Goal: Task Accomplishment & Management: Manage account settings

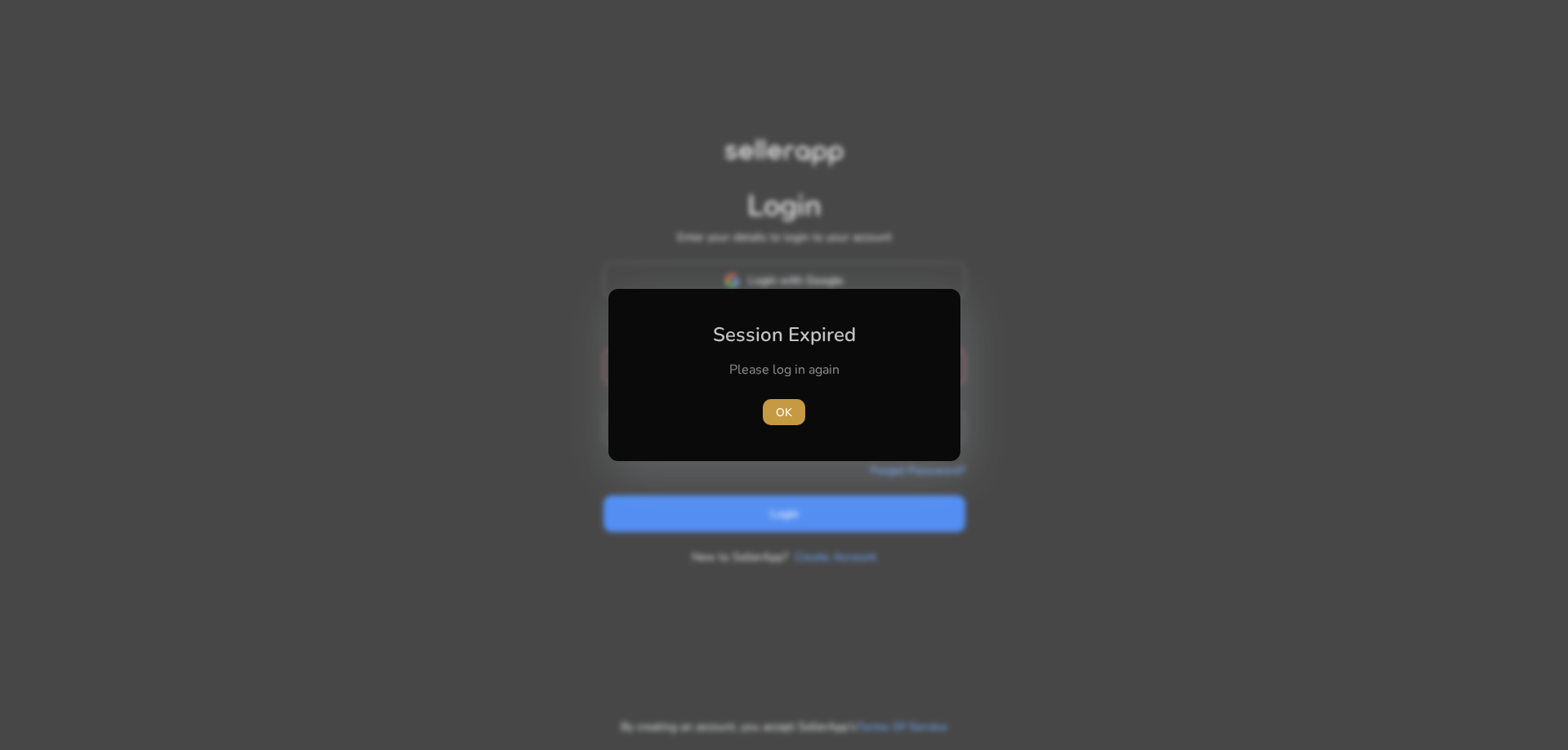
type input "**********"
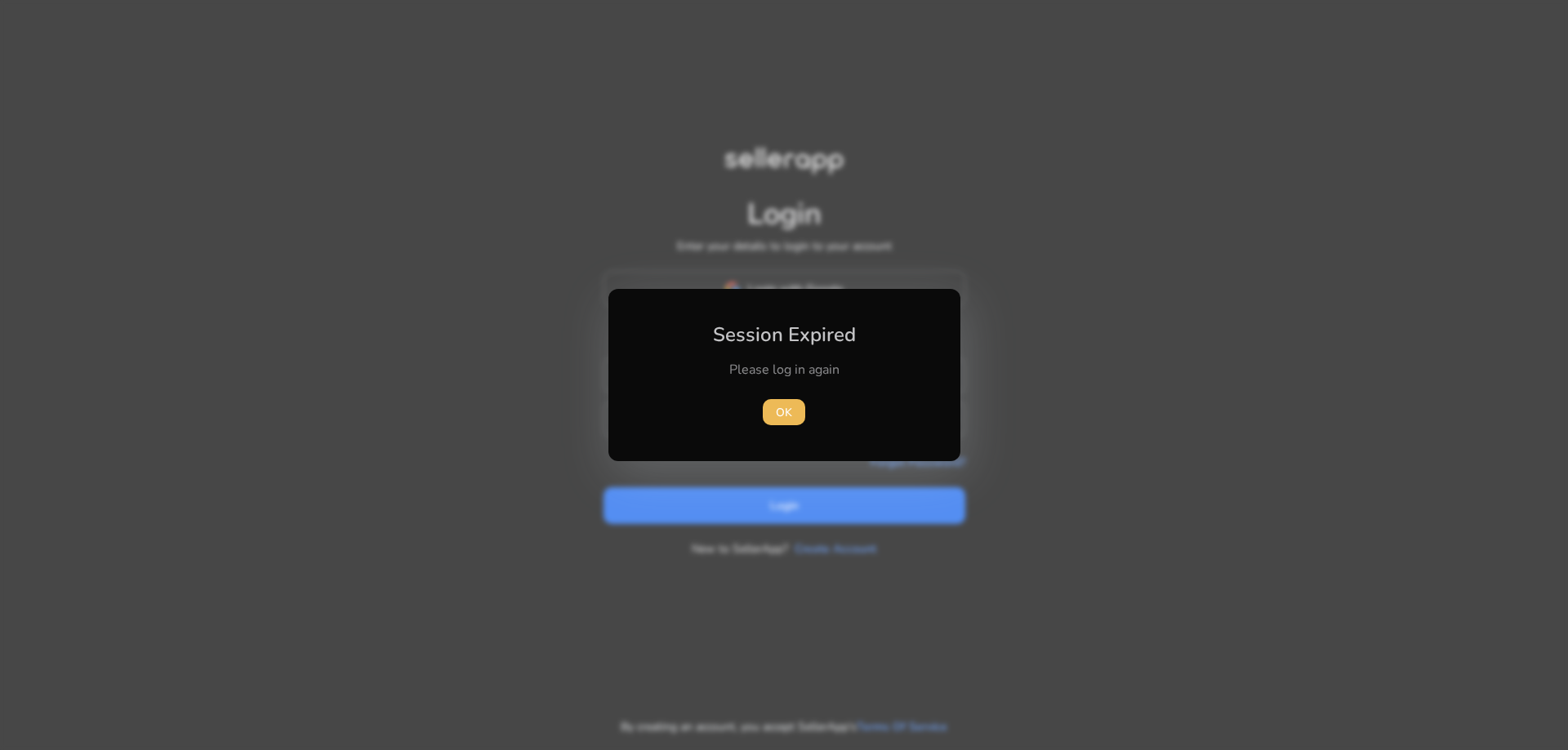
click at [782, 406] on span "OK" at bounding box center [784, 413] width 17 height 17
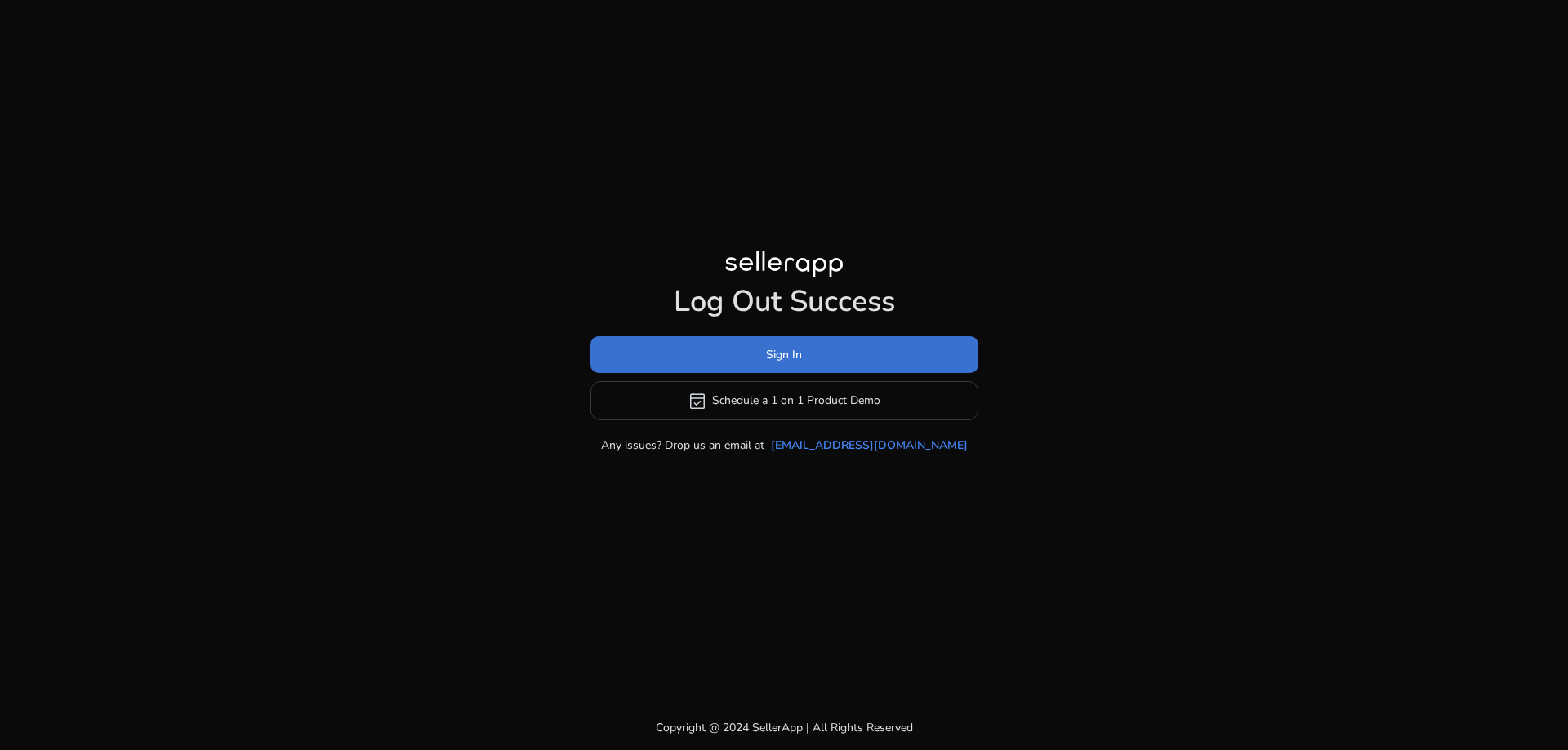
click at [812, 351] on span at bounding box center [784, 354] width 388 height 39
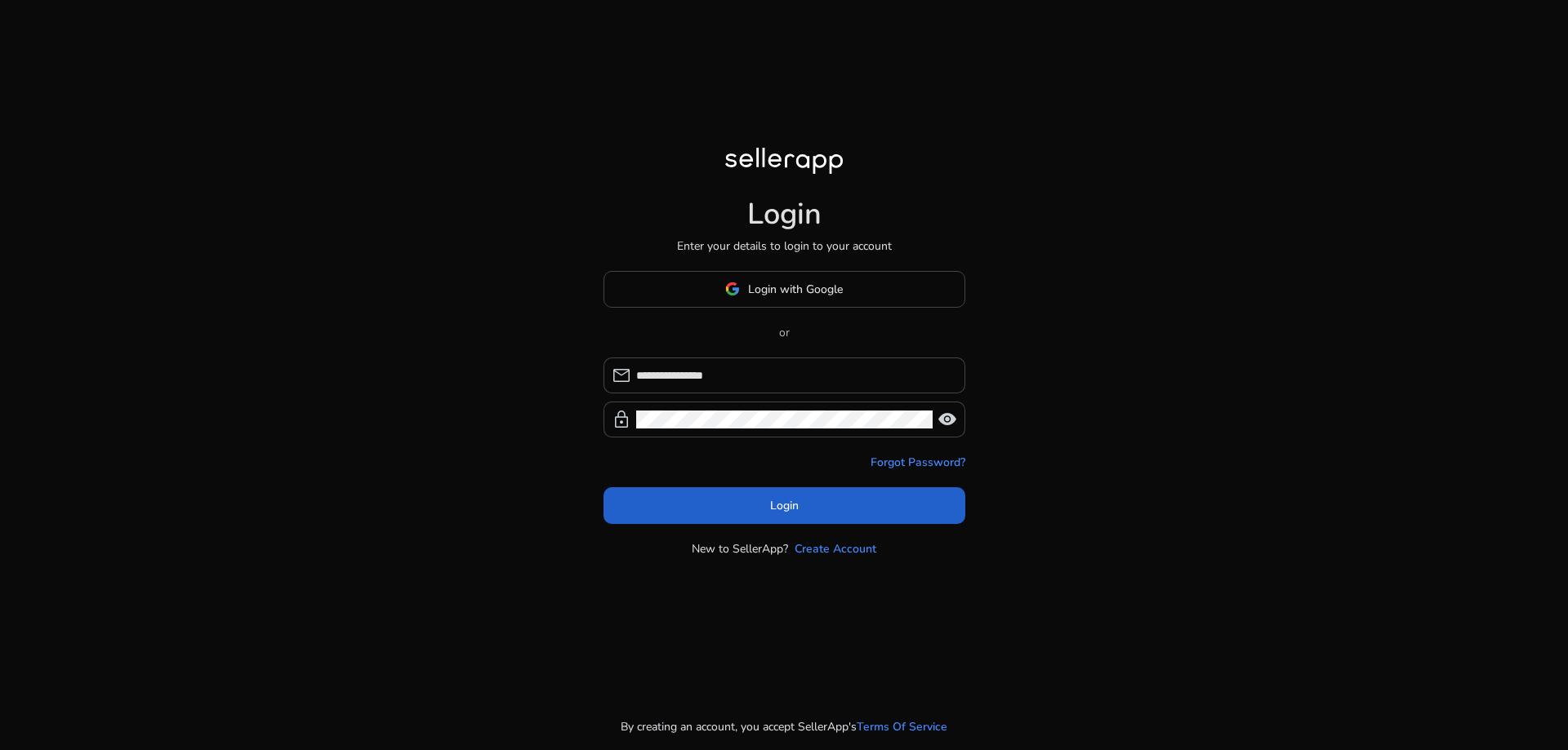
click at [781, 509] on span "Login" at bounding box center [784, 506] width 28 height 17
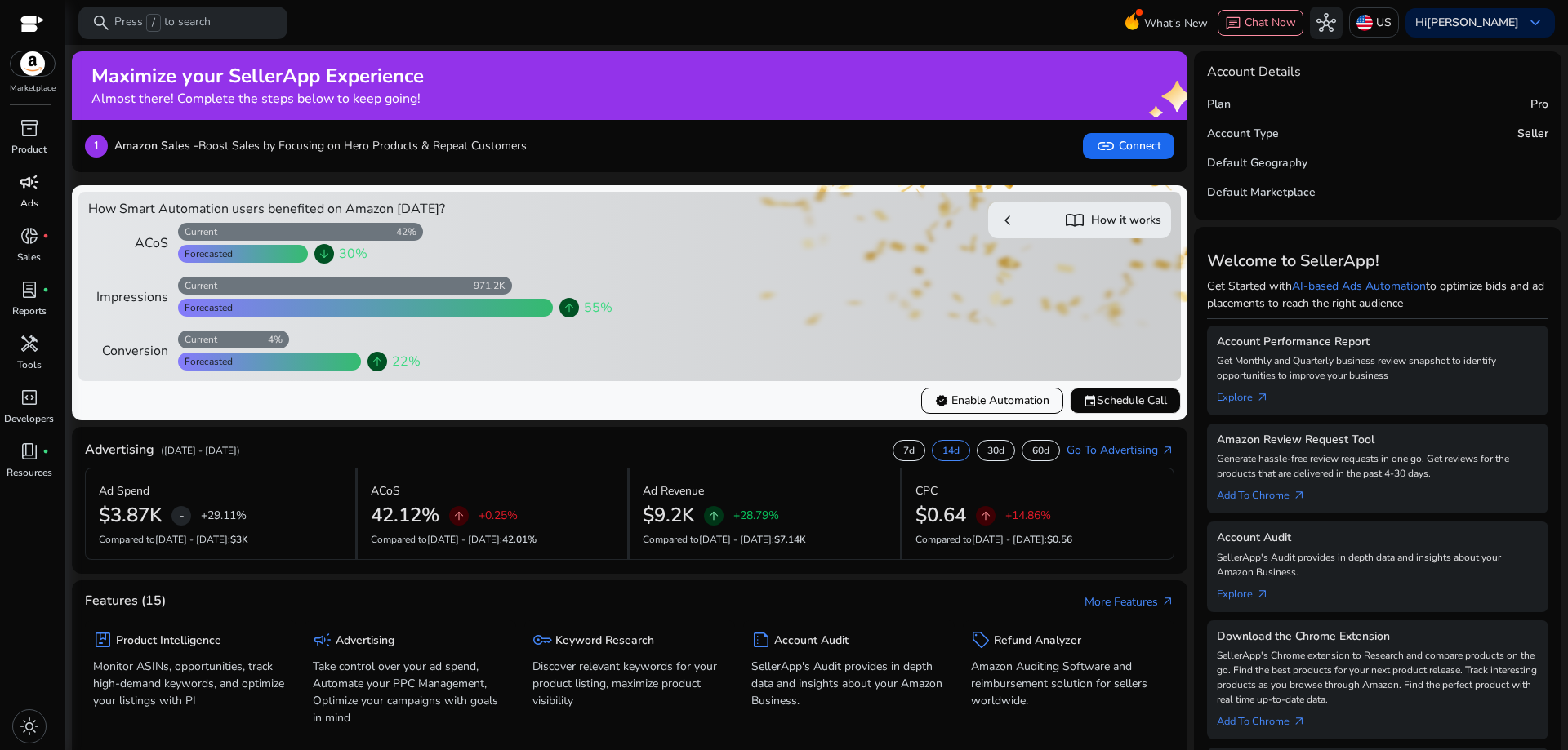
click at [26, 191] on span "campaign" at bounding box center [28, 182] width 19 height 19
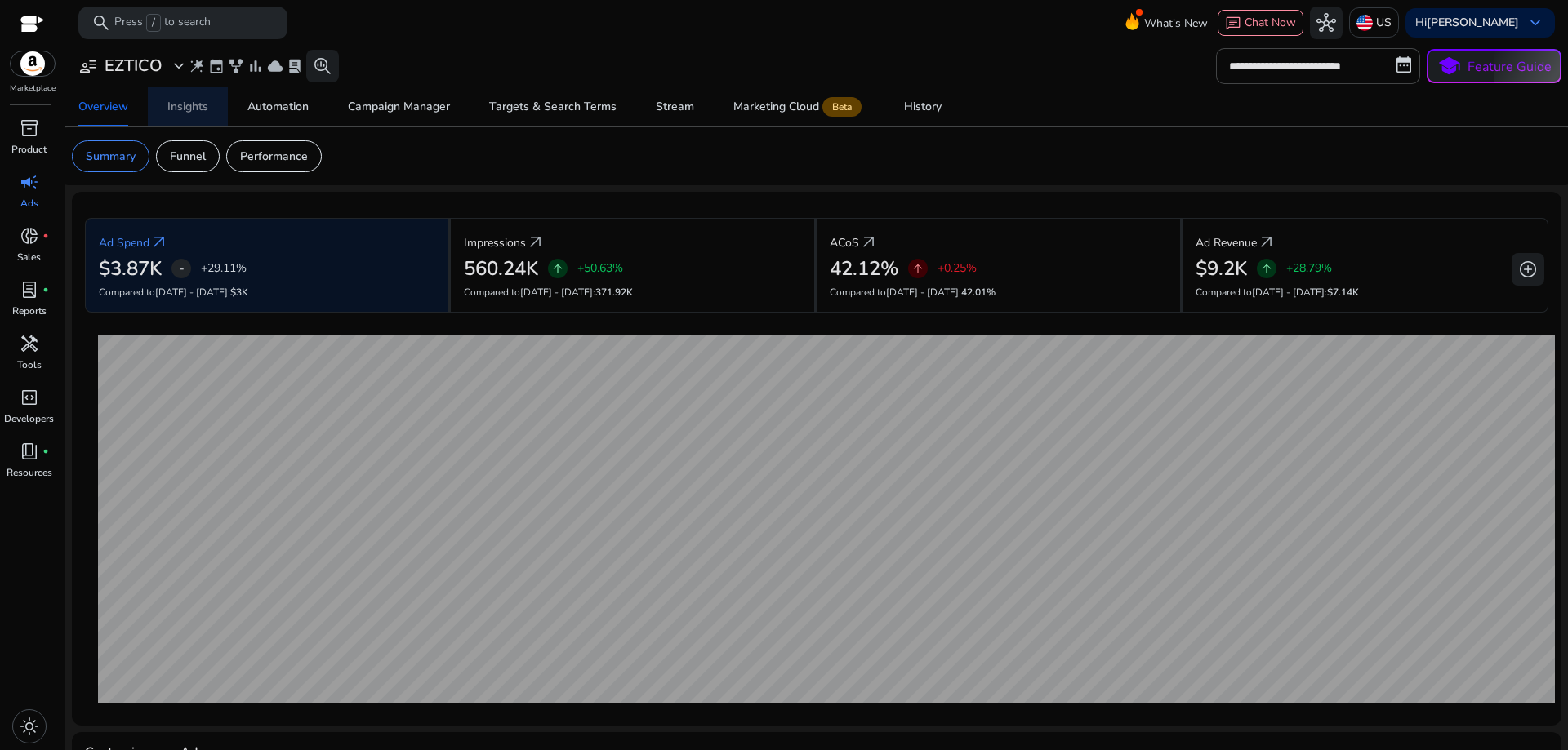
click at [199, 108] on div "Insights" at bounding box center [188, 107] width 41 height 12
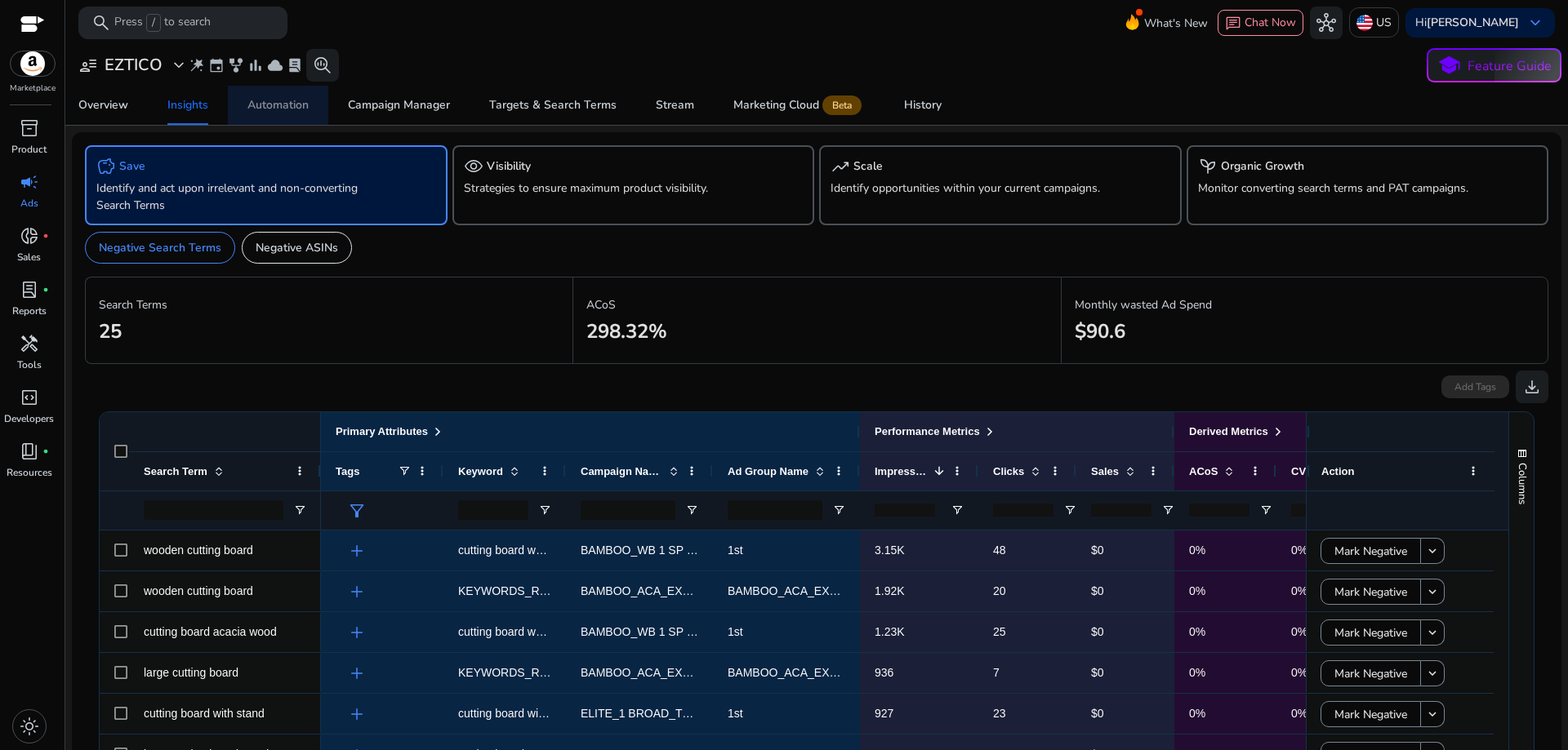
click at [252, 107] on div "Automation" at bounding box center [277, 105] width 61 height 12
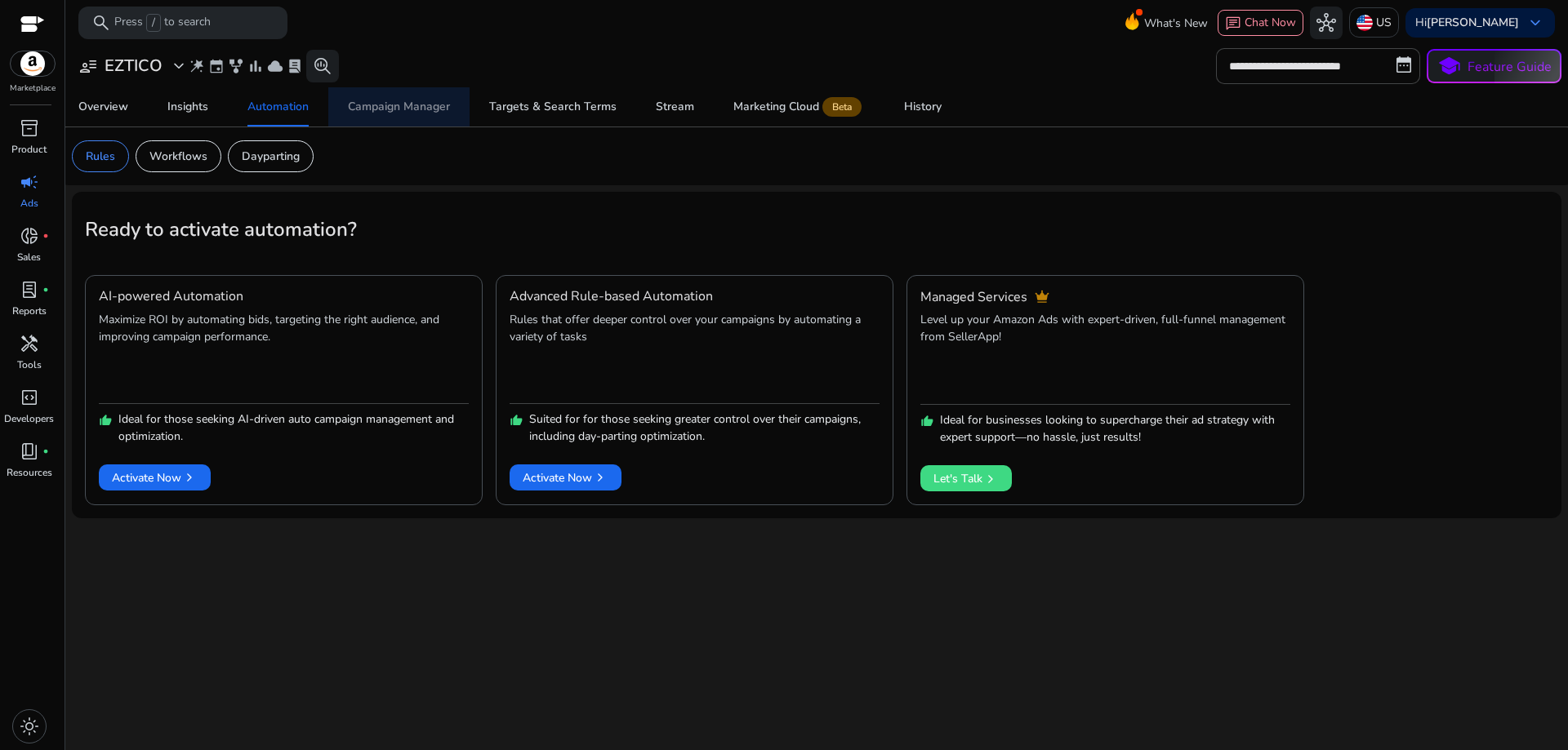
click at [384, 109] on div "Campaign Manager" at bounding box center [399, 107] width 102 height 12
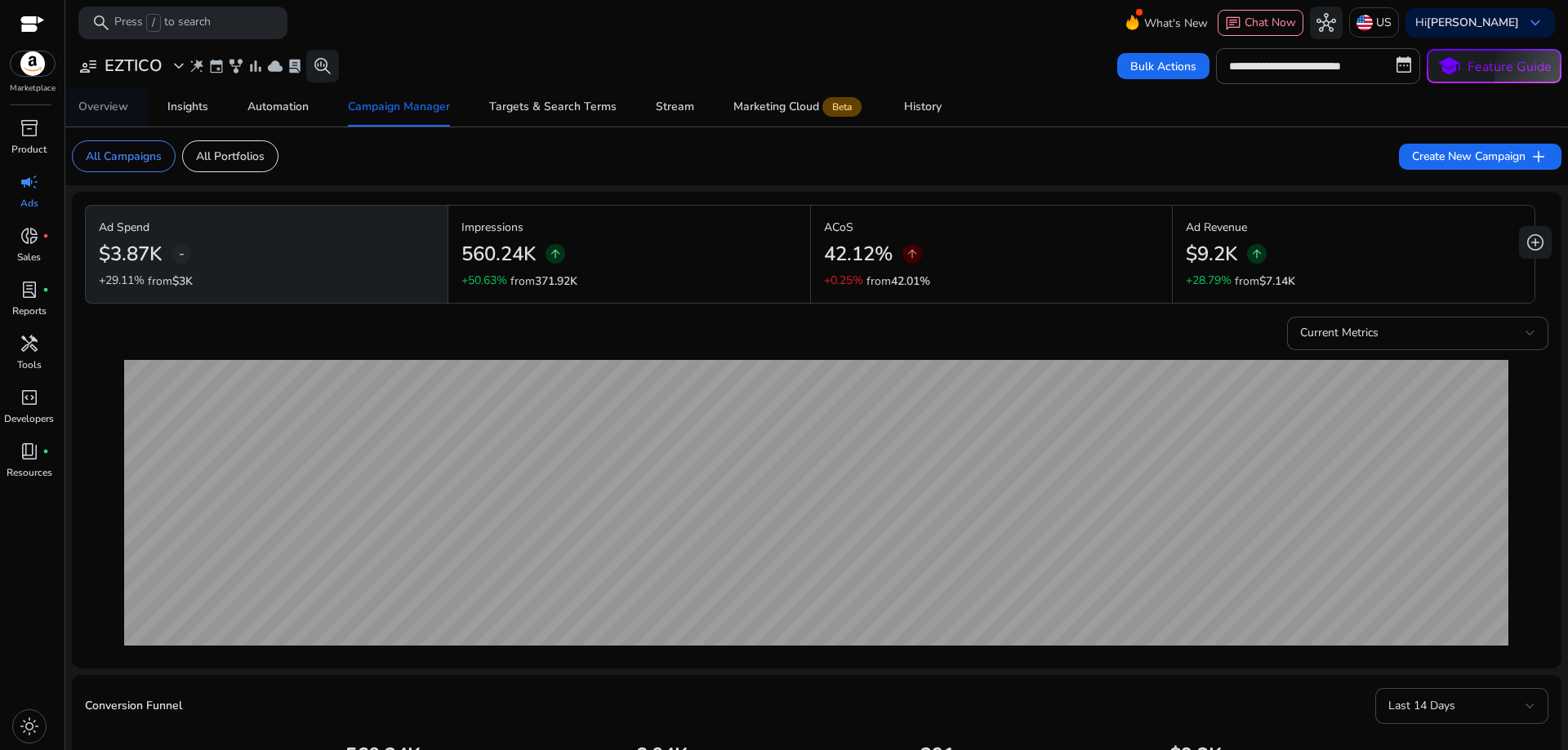
click at [118, 110] on div "Overview" at bounding box center [103, 107] width 49 height 12
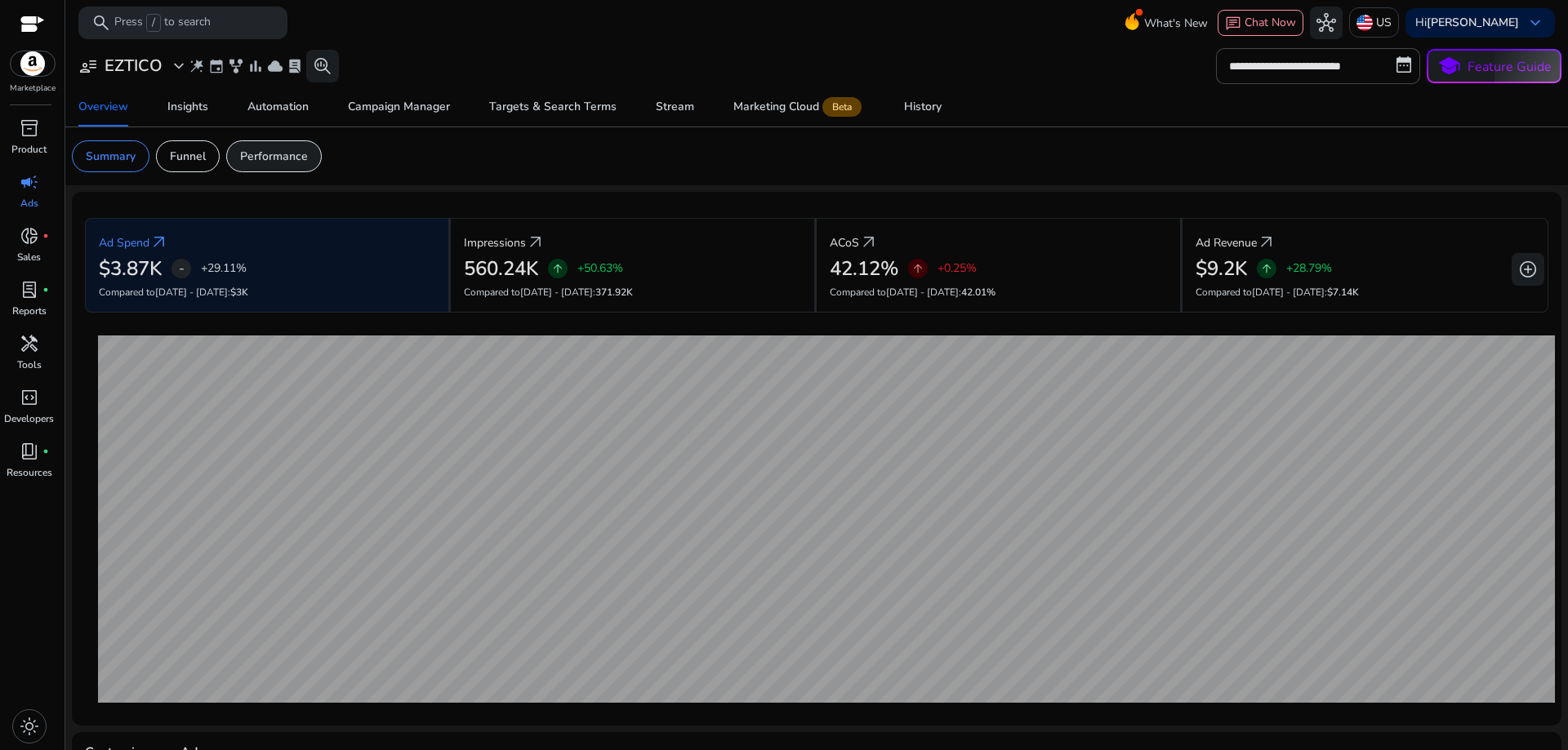
click at [263, 155] on p "Performance" at bounding box center [274, 156] width 68 height 17
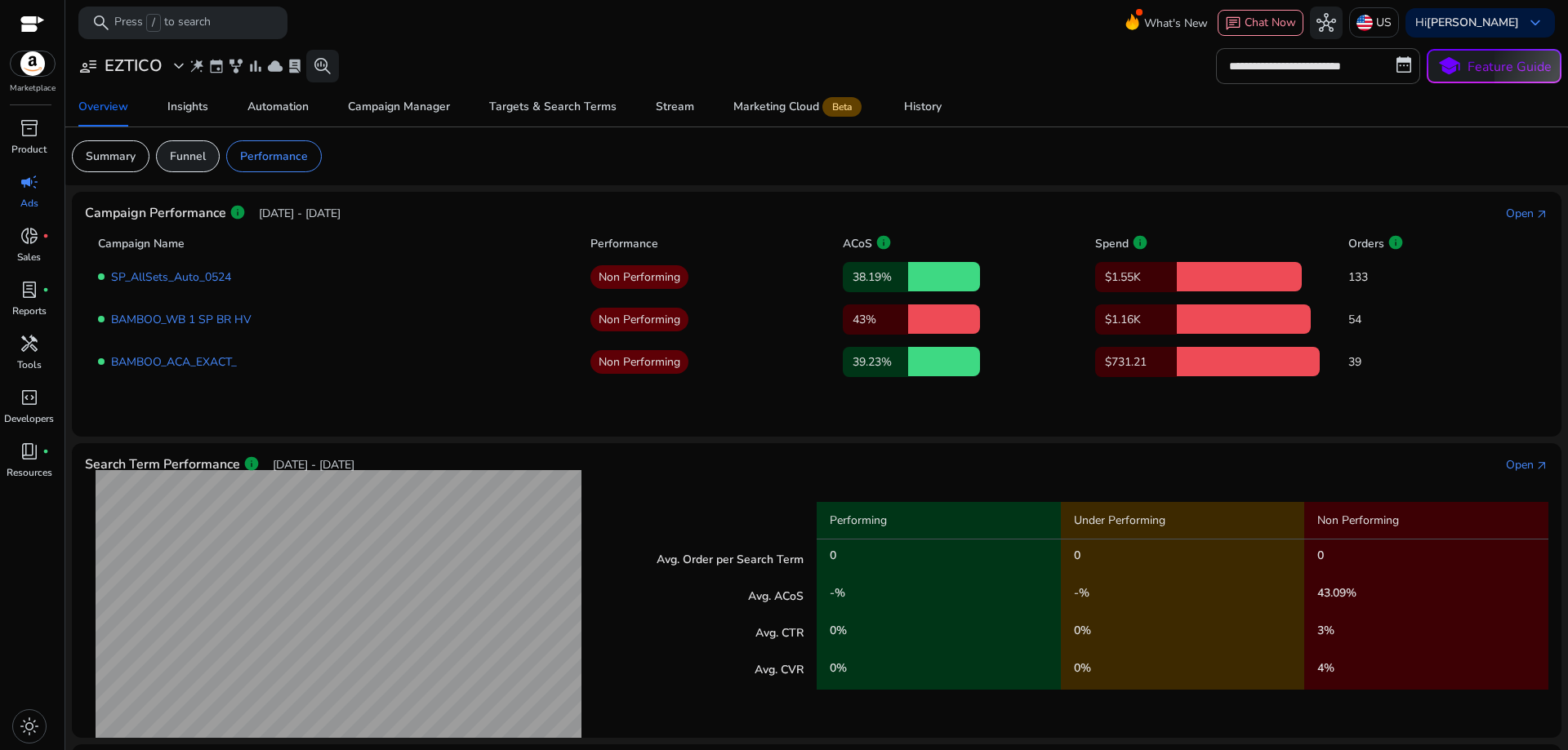
click at [175, 164] on p "Funnel" at bounding box center [188, 156] width 36 height 17
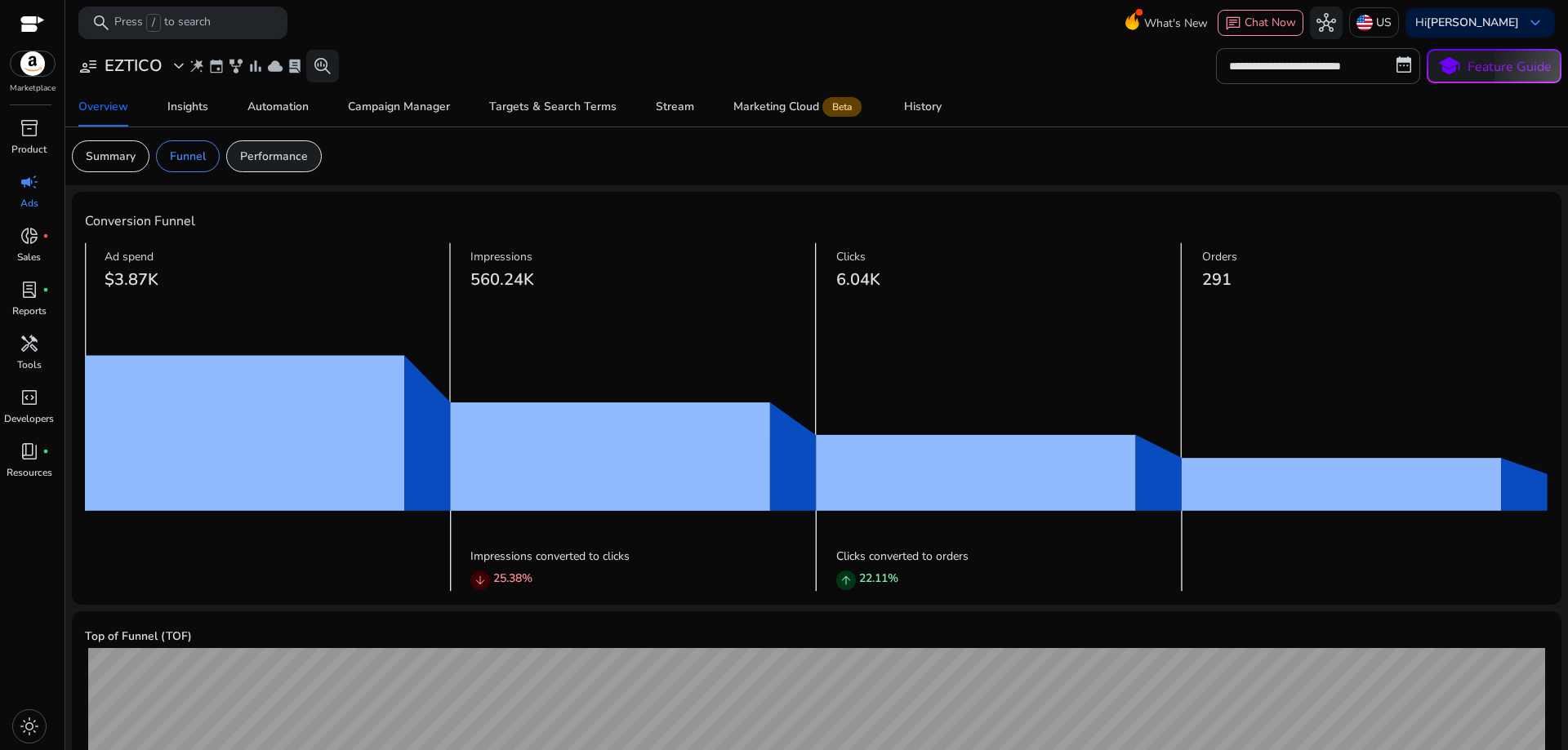
click at [255, 162] on p "Performance" at bounding box center [274, 156] width 68 height 17
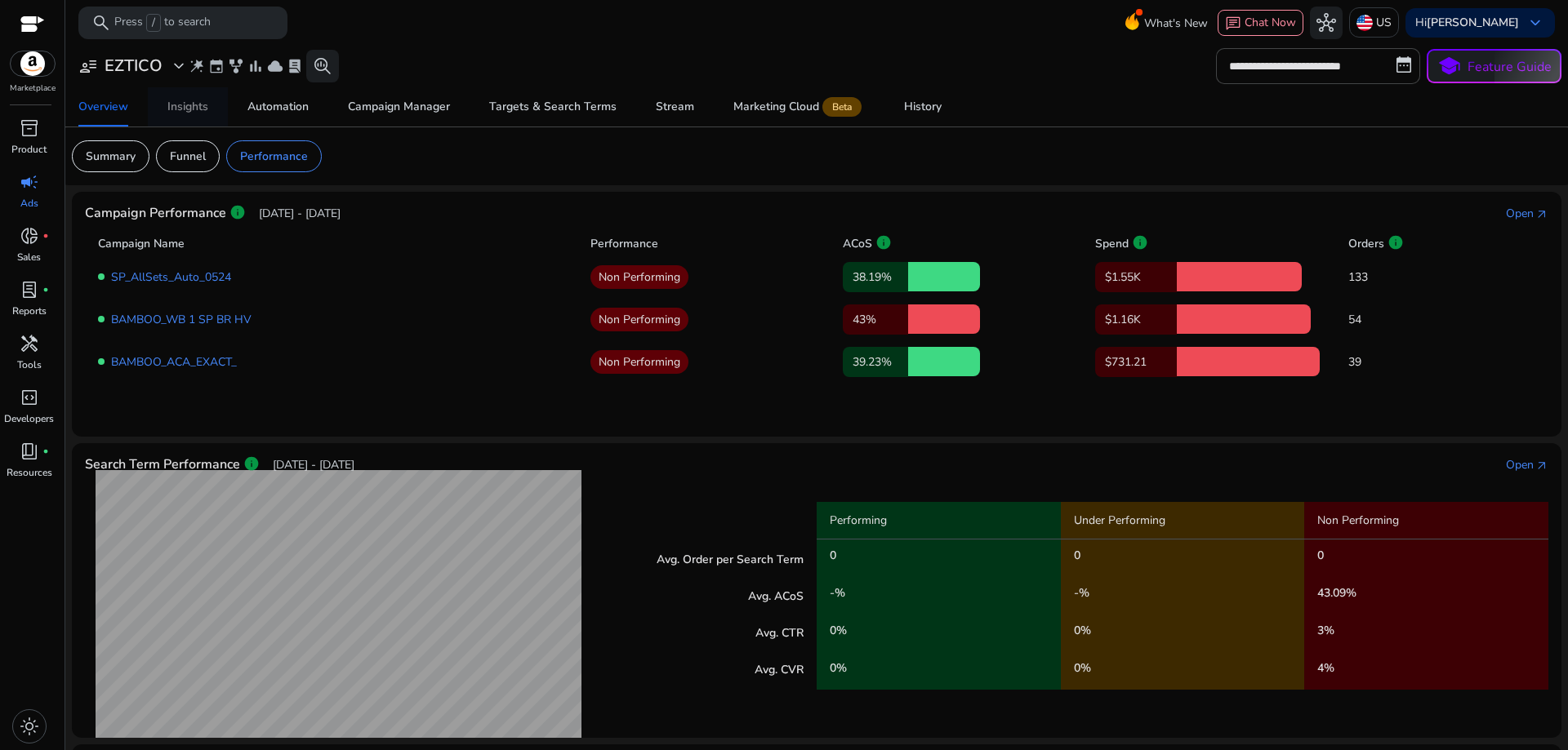
click at [196, 110] on div "Insights" at bounding box center [188, 107] width 41 height 12
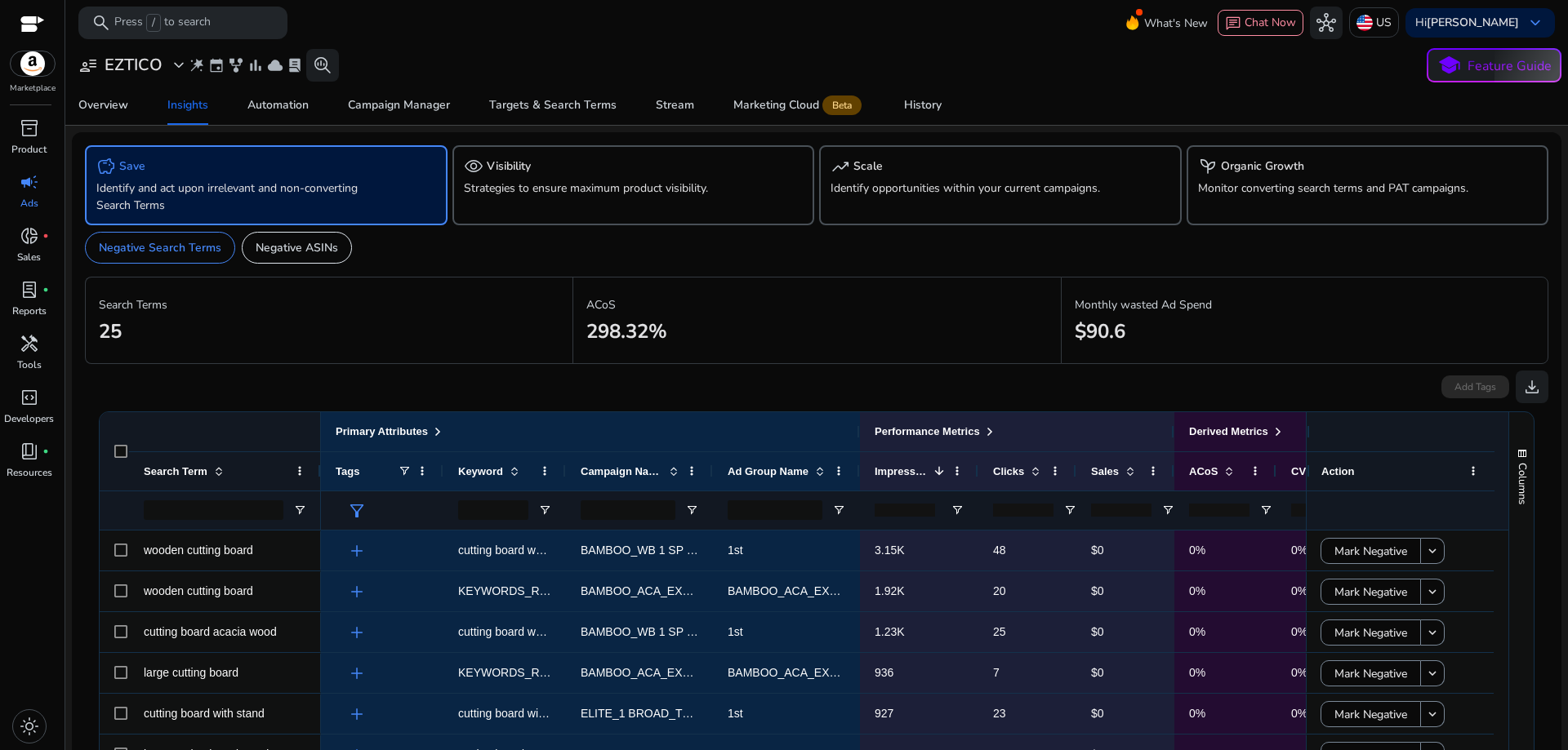
click at [217, 183] on p "Identify and act upon irrelevant and non-converting Search Terms" at bounding box center [237, 197] width 282 height 34
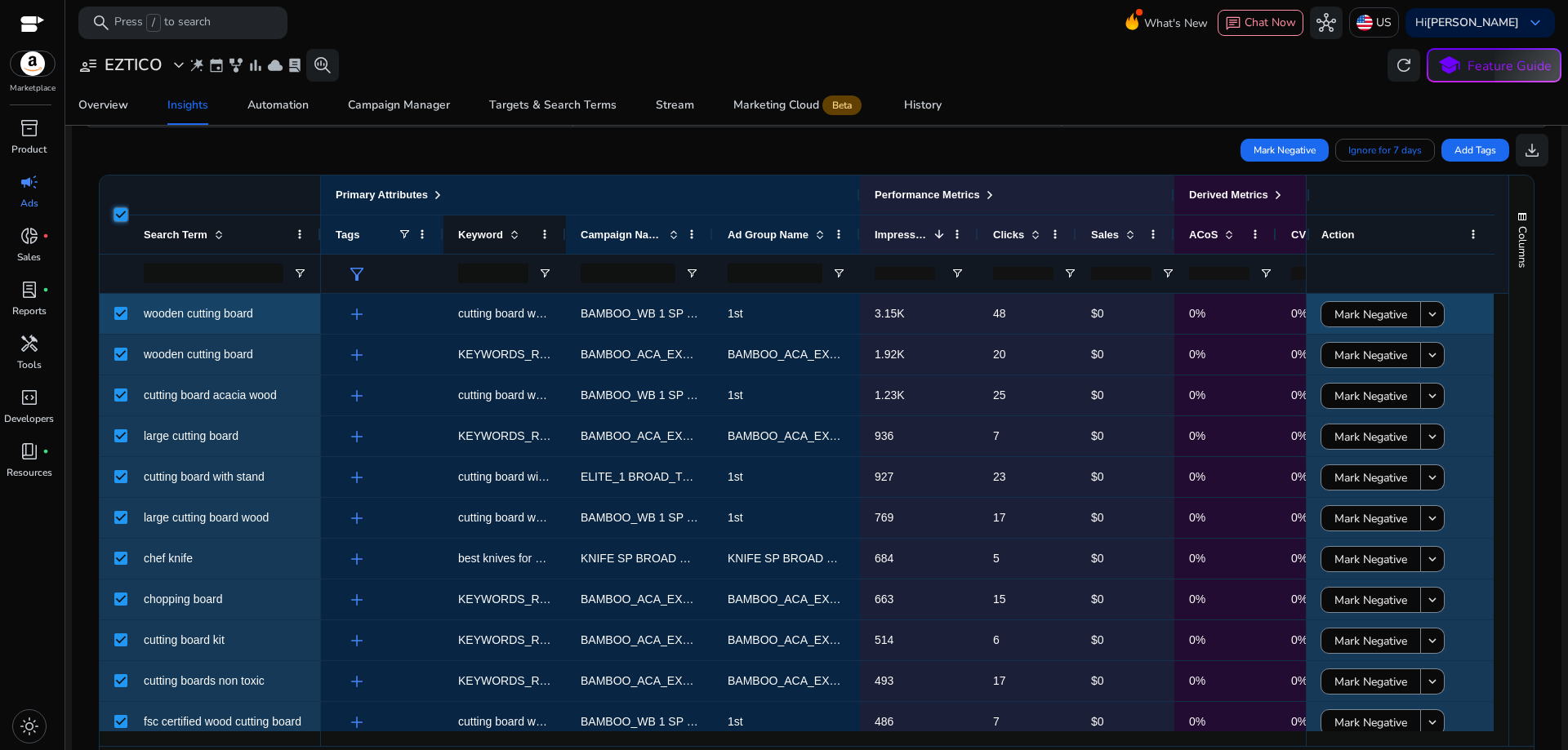
scroll to position [307, 0]
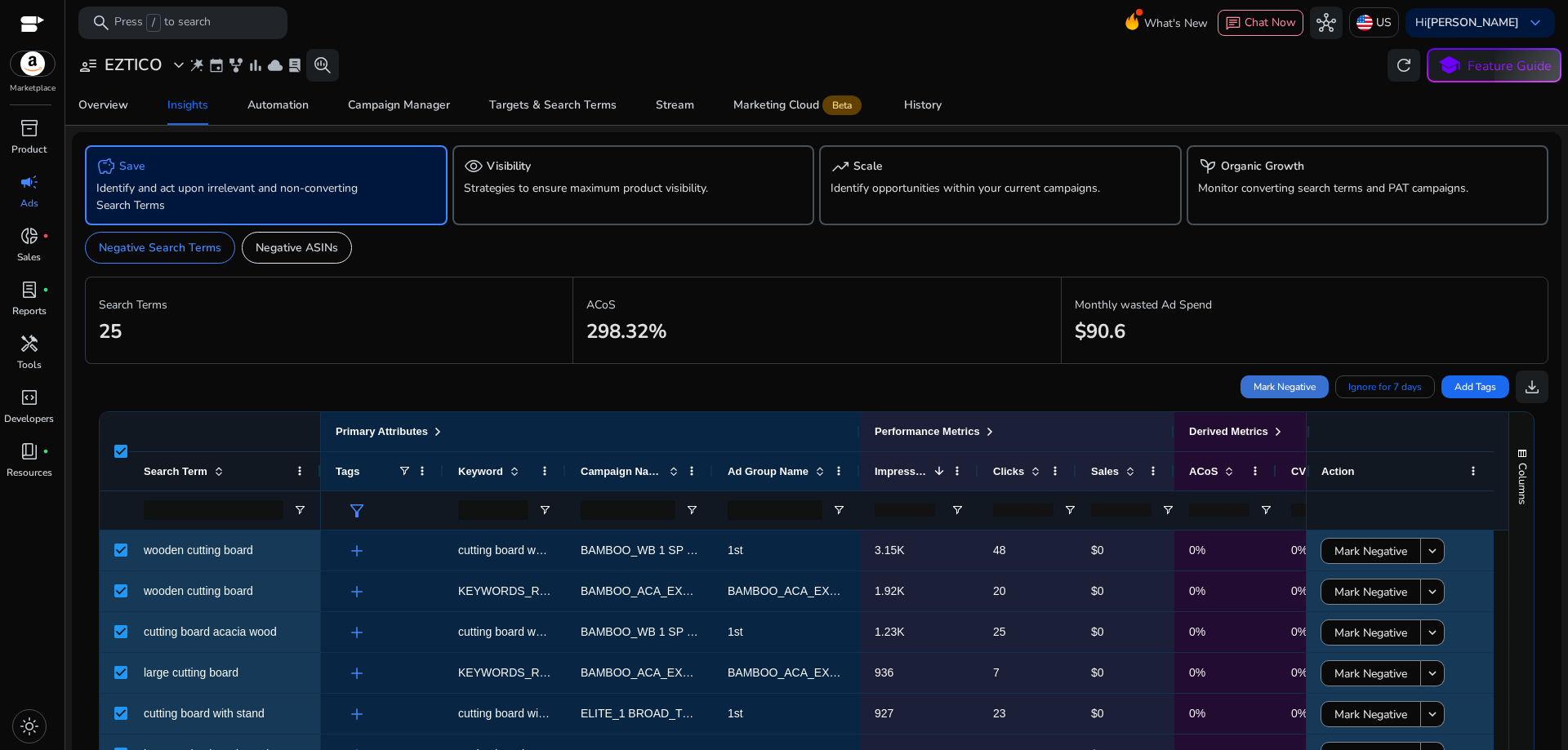
click at [1267, 387] on span "Mark Negative" at bounding box center [1285, 387] width 62 height 15
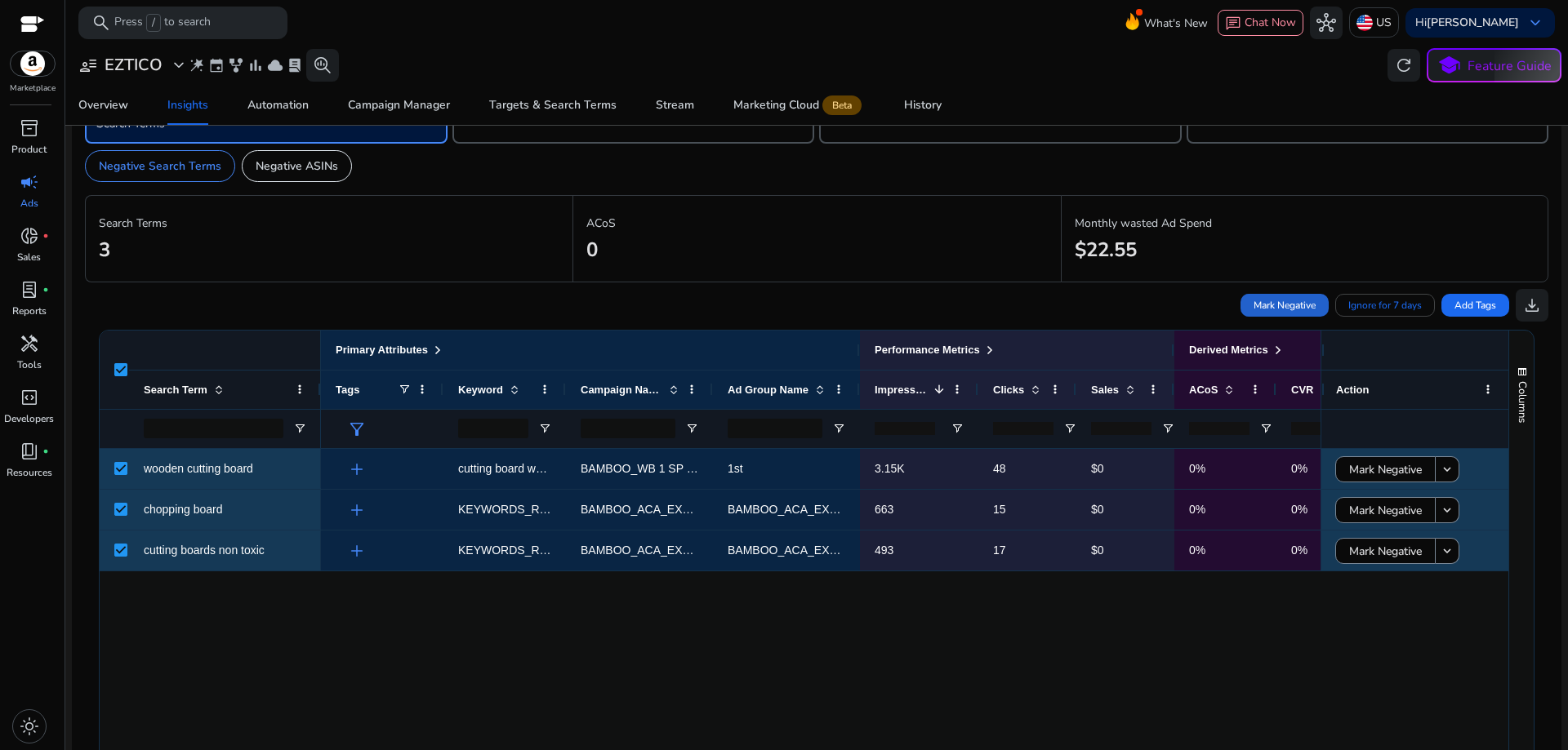
click at [1281, 303] on span "Mark Negative" at bounding box center [1285, 306] width 62 height 15
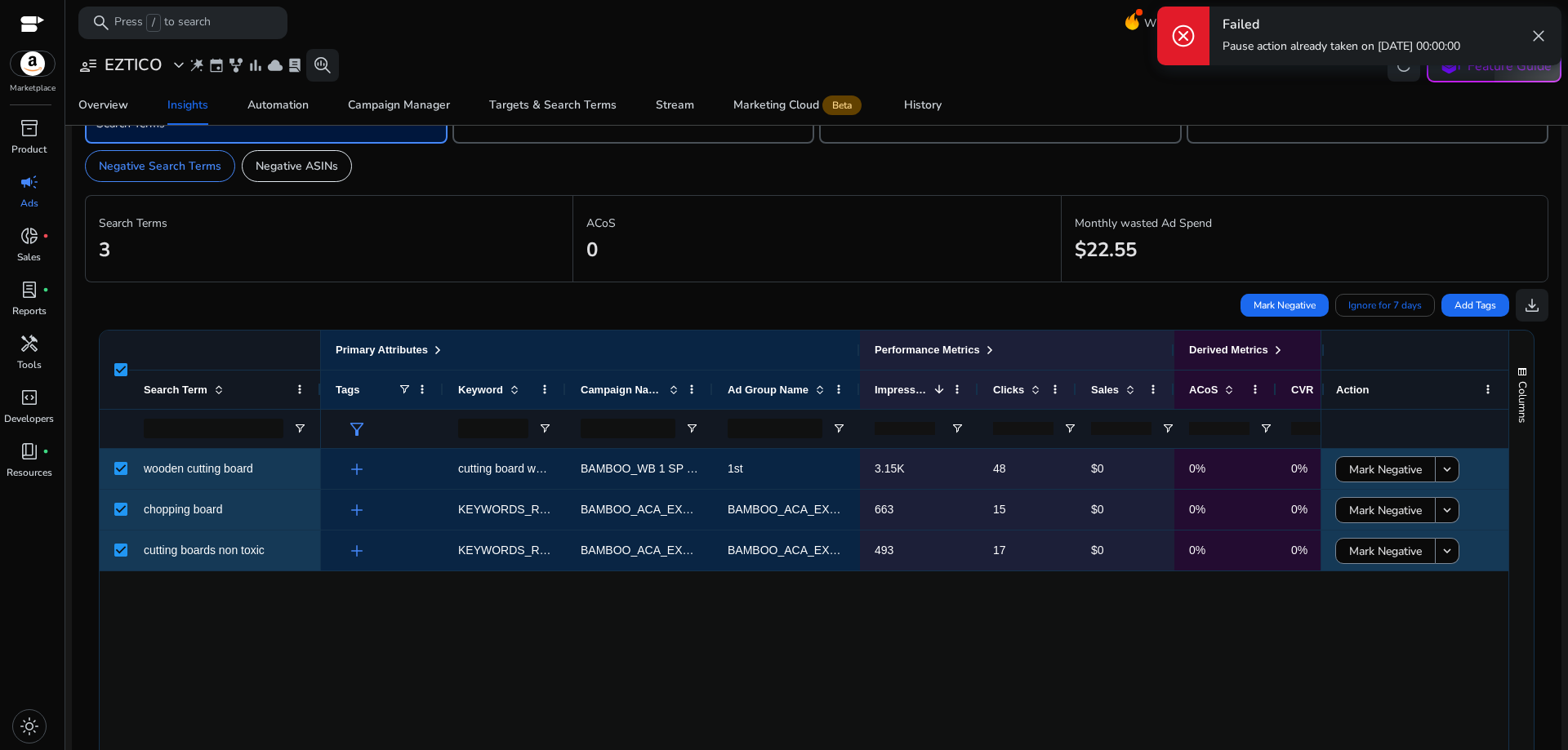
click at [1540, 33] on span "close" at bounding box center [1538, 35] width 19 height 19
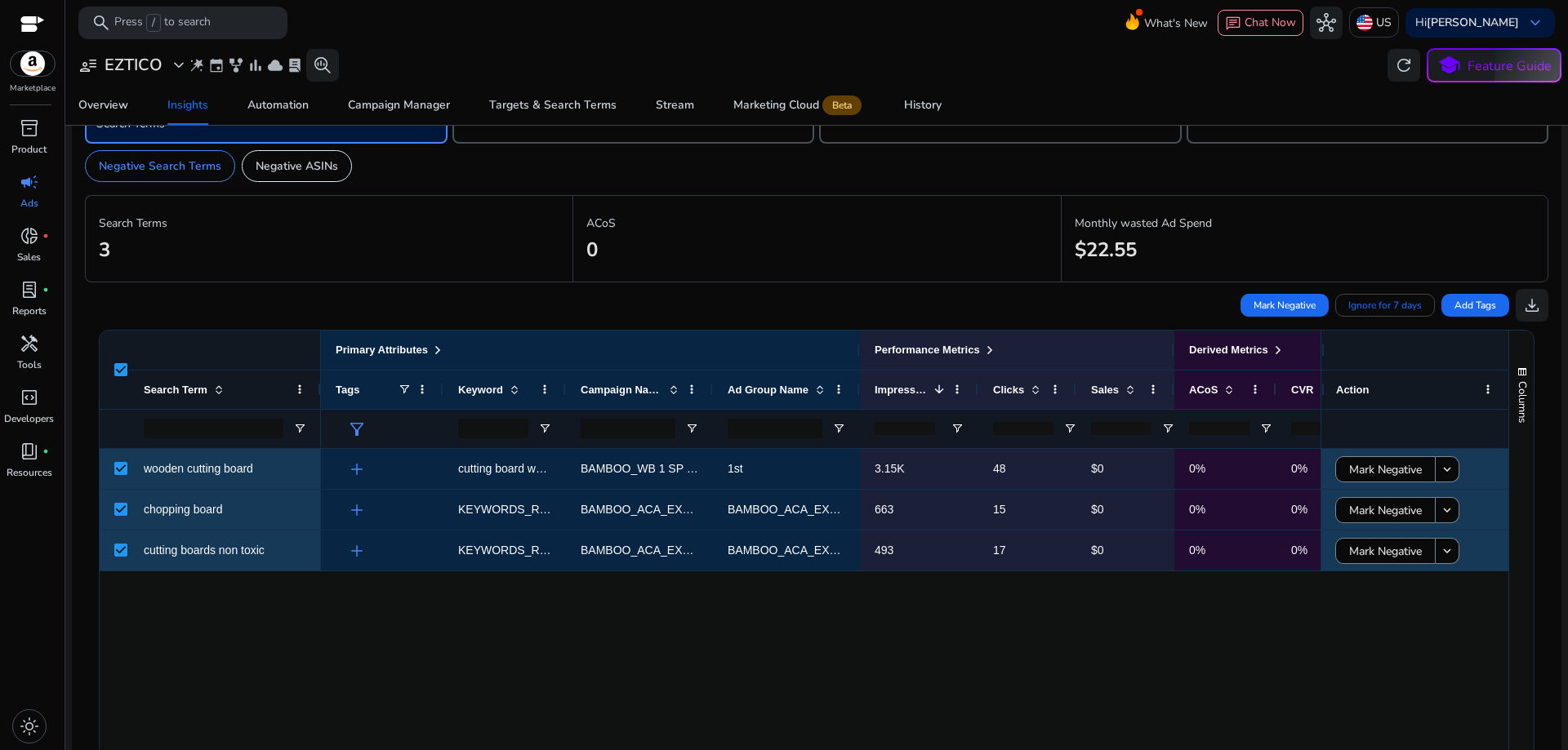
click at [249, 301] on div "Mark Negative Ignore for 7 days Add Tags download" at bounding box center [816, 301] width 1463 height 39
click at [282, 300] on div "Mark Negative Ignore for 7 days Add Tags download" at bounding box center [816, 301] width 1463 height 39
click at [133, 618] on div "wooden cutting board chopping board cutting boards non toxic add cutting board …" at bounding box center [804, 667] width 1409 height 438
click at [1261, 304] on span "Mark Negative" at bounding box center [1285, 306] width 62 height 15
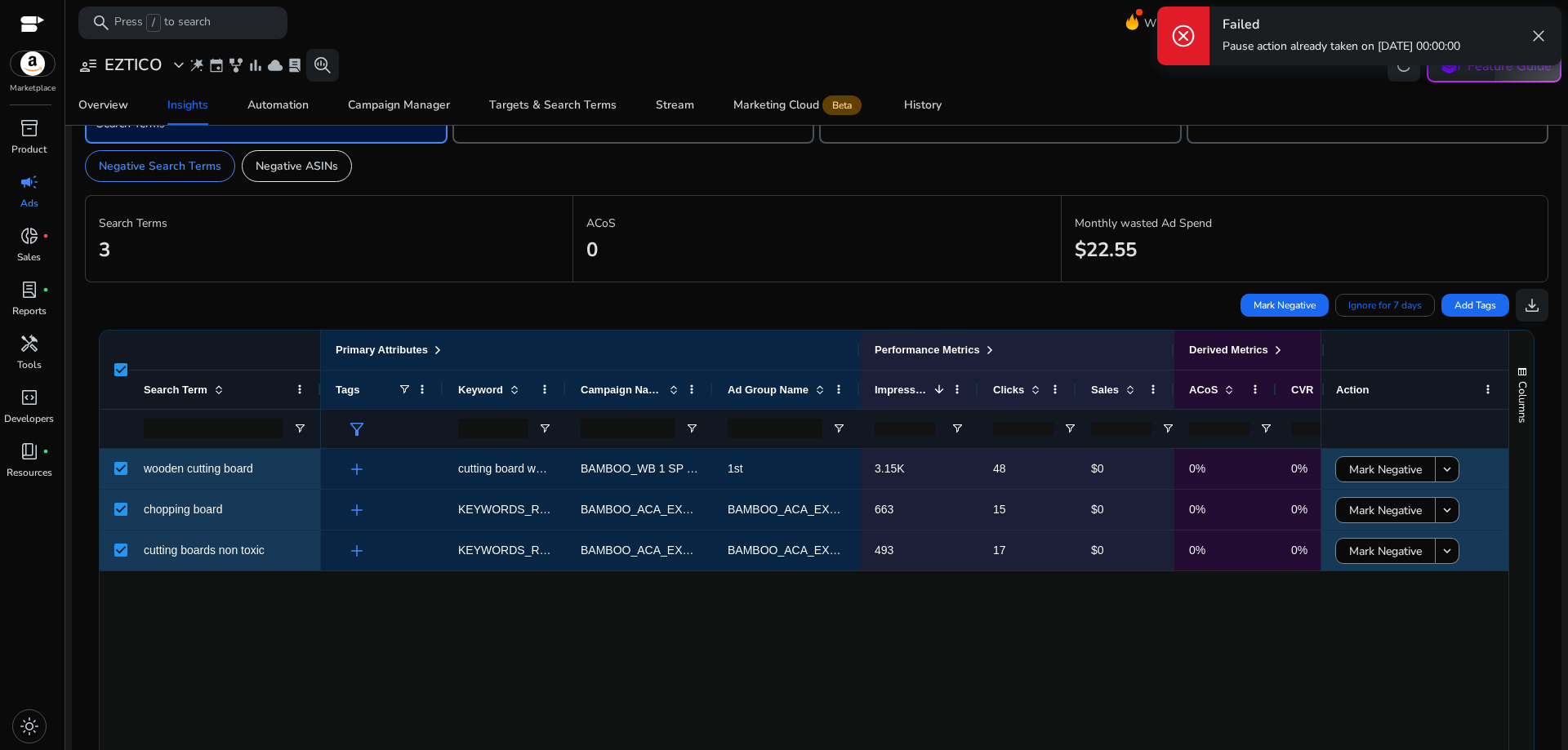
click at [1538, 26] on span "close" at bounding box center [1538, 35] width 19 height 19
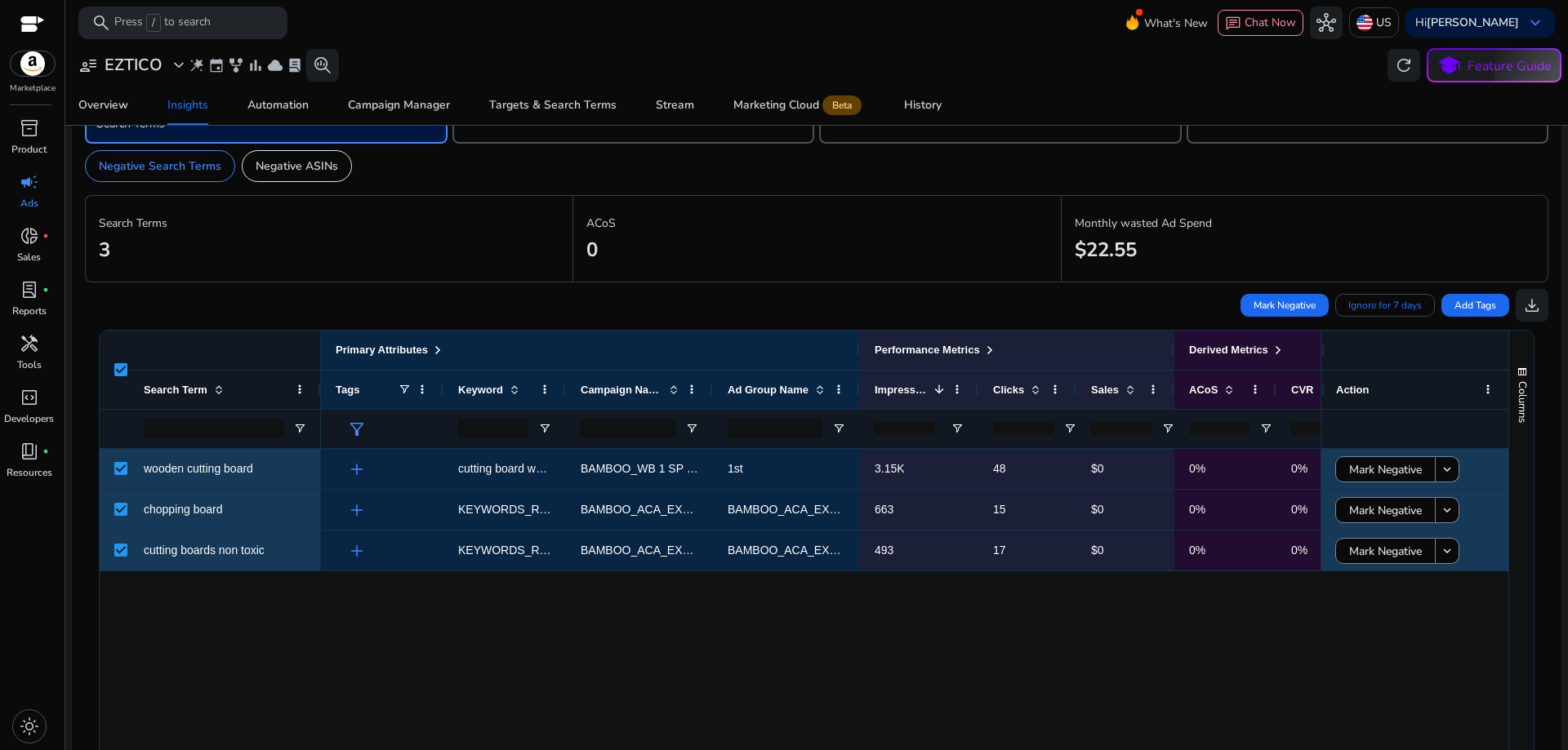
click at [127, 367] on div at bounding box center [114, 370] width 29 height 79
click at [1273, 309] on span "Mark Negative" at bounding box center [1285, 306] width 62 height 15
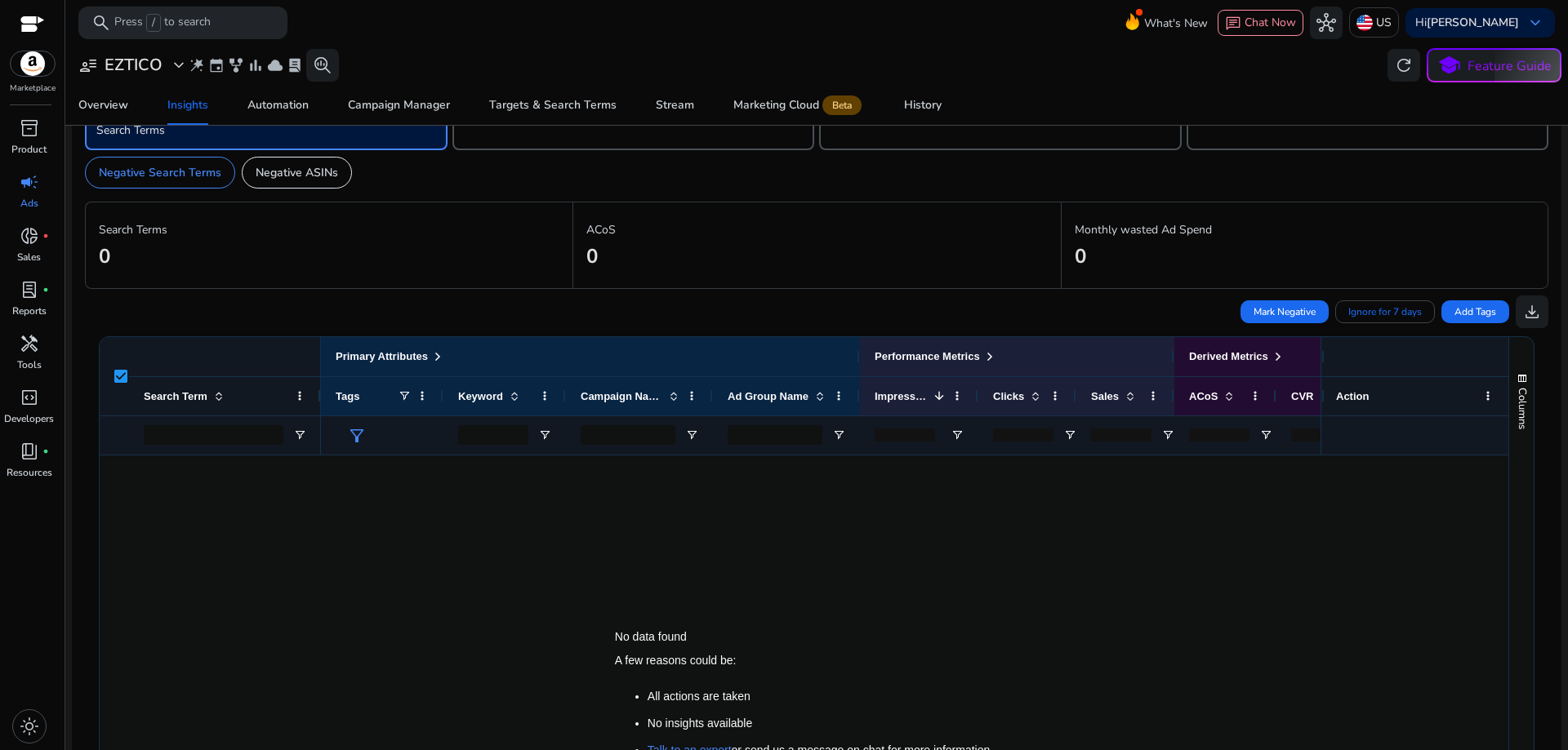
scroll to position [0, 0]
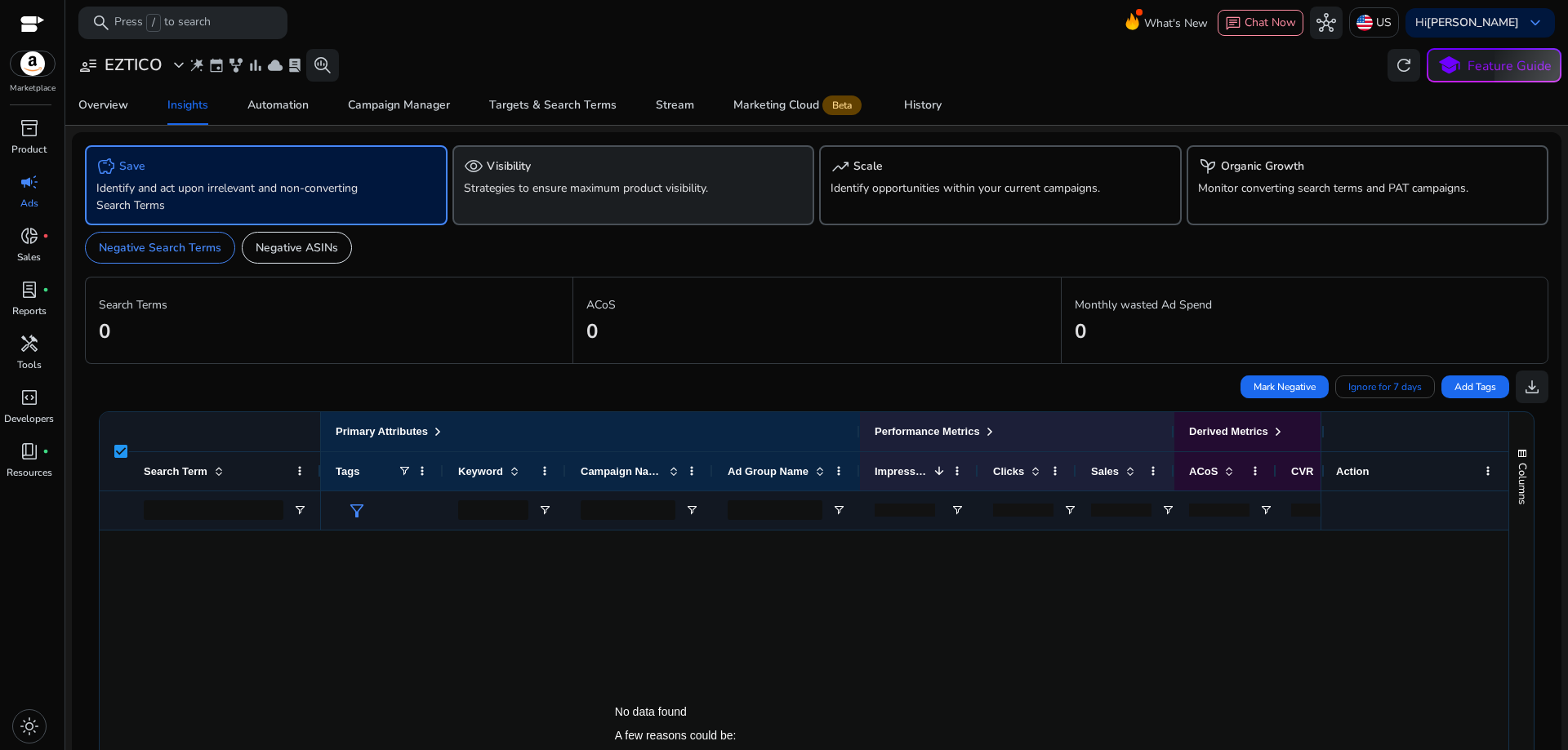
click at [479, 189] on p "Strategies to ensure maximum product visibility." at bounding box center [605, 188] width 282 height 17
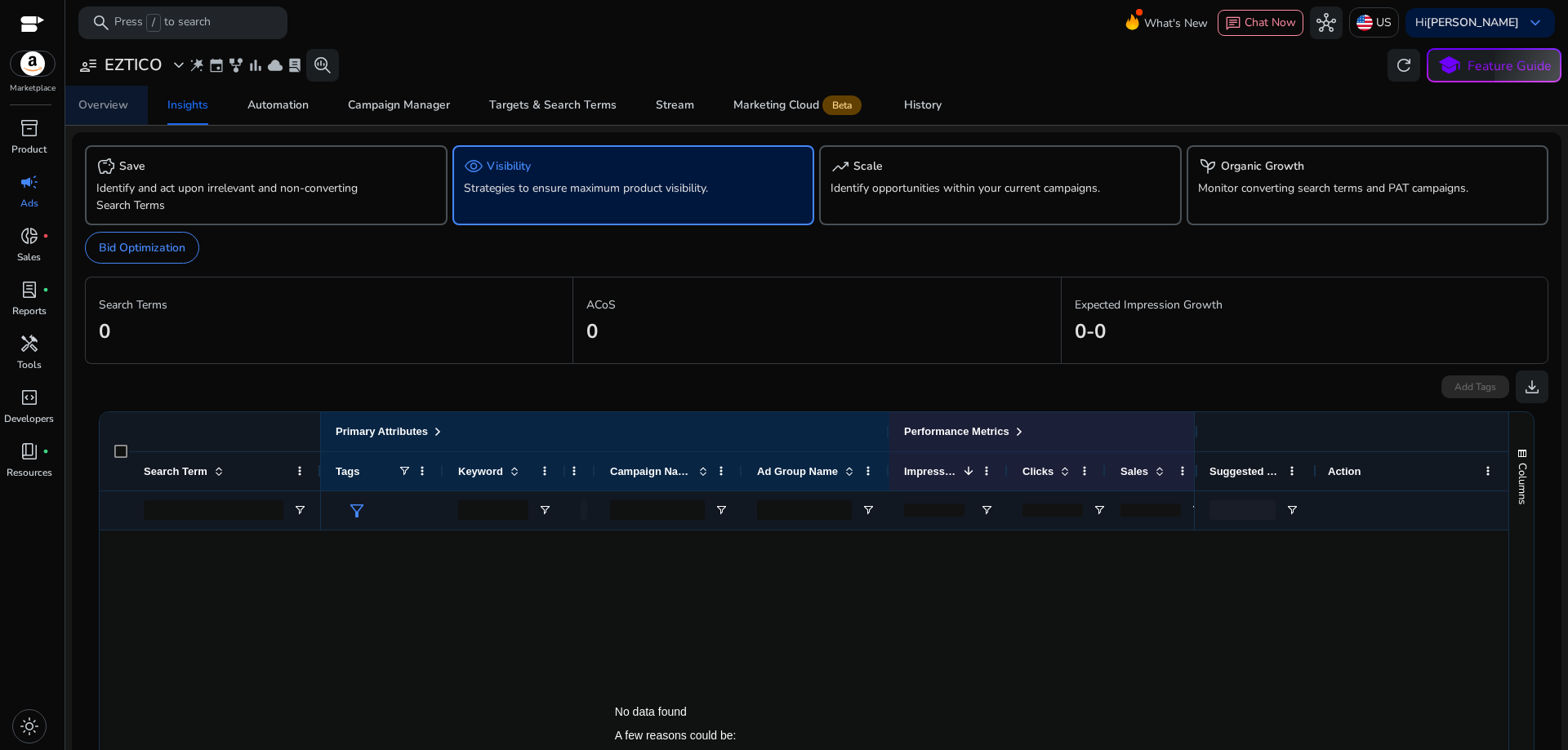
click at [111, 107] on div "Overview" at bounding box center [103, 105] width 49 height 12
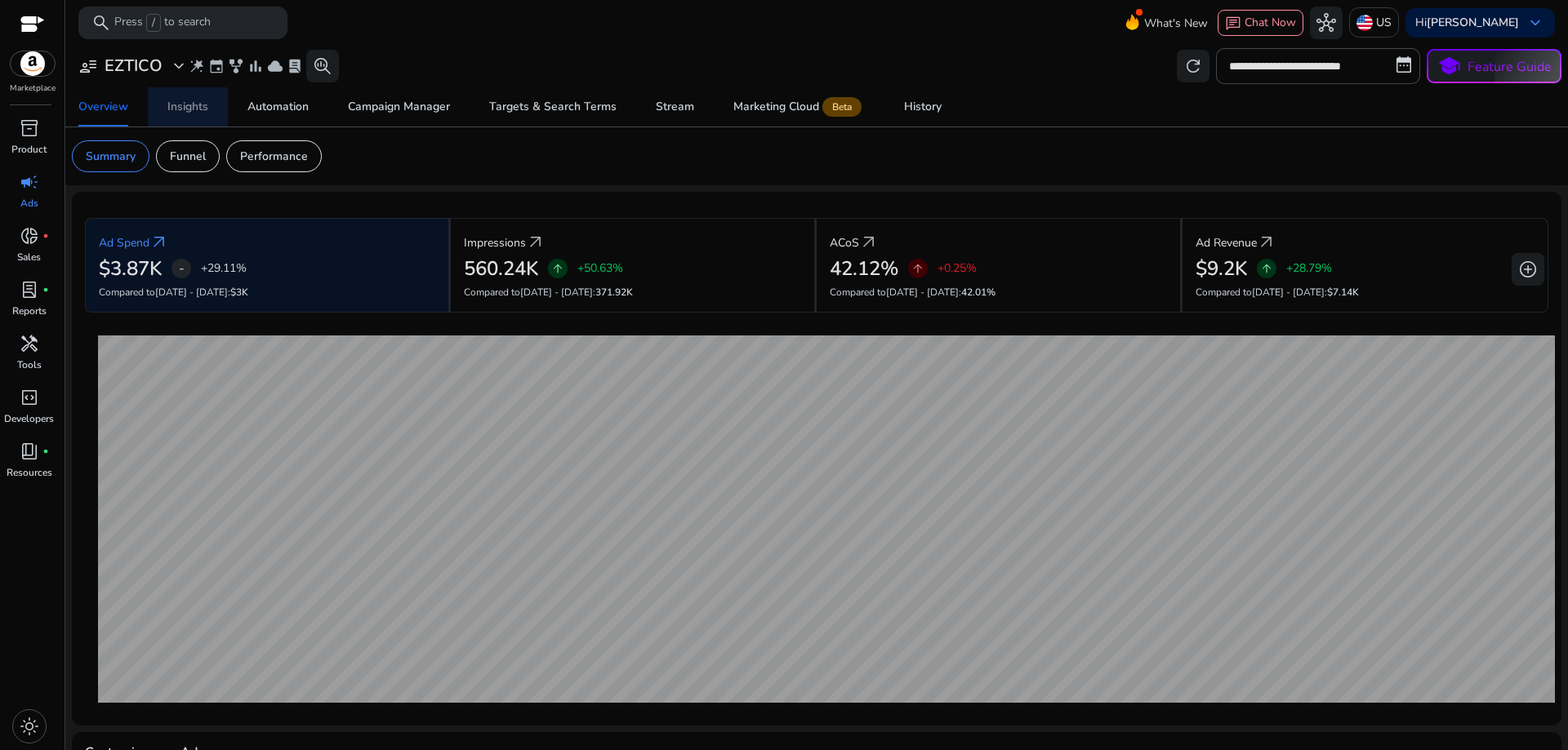
click at [194, 110] on div "Insights" at bounding box center [188, 107] width 41 height 12
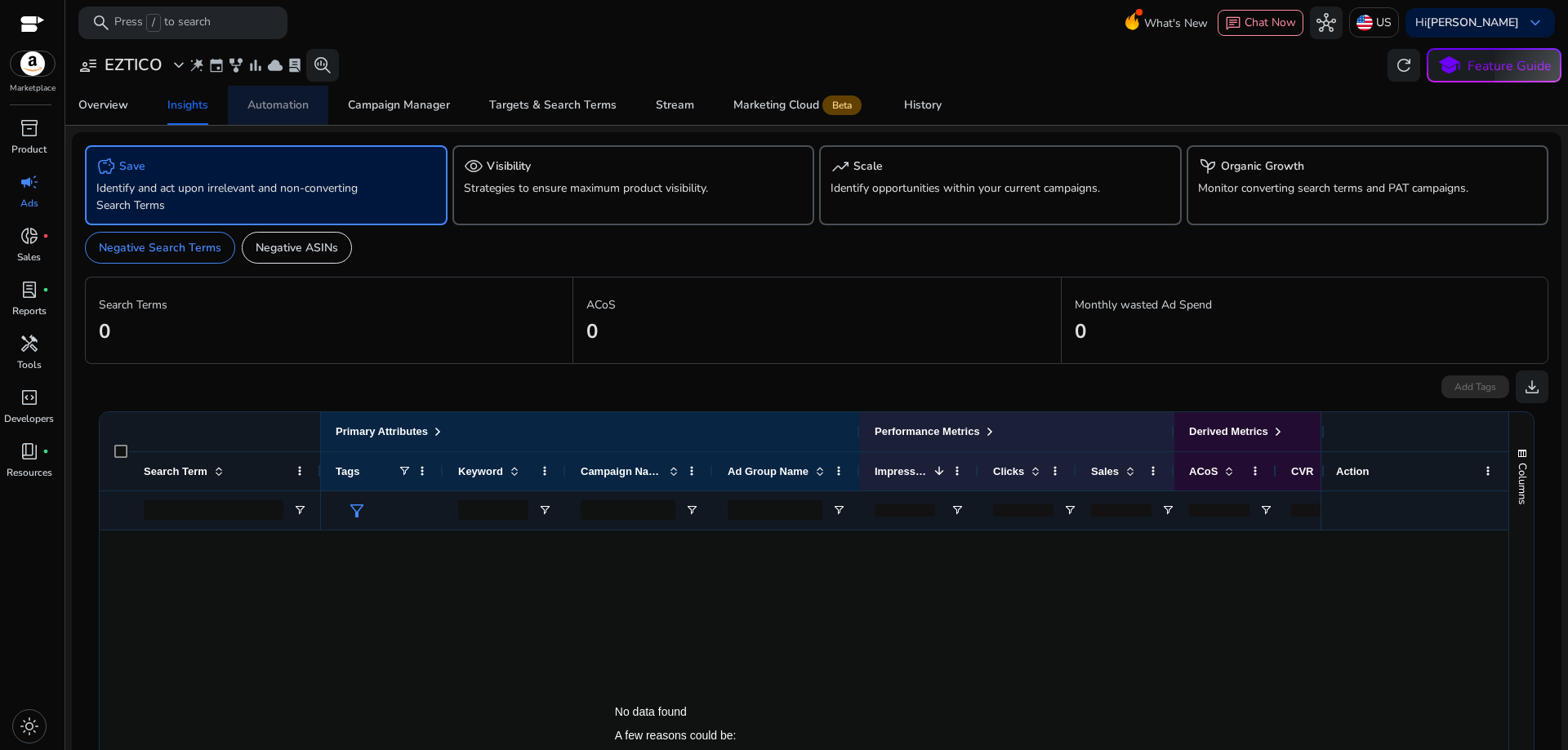
click at [272, 106] on div "Automation" at bounding box center [277, 105] width 61 height 12
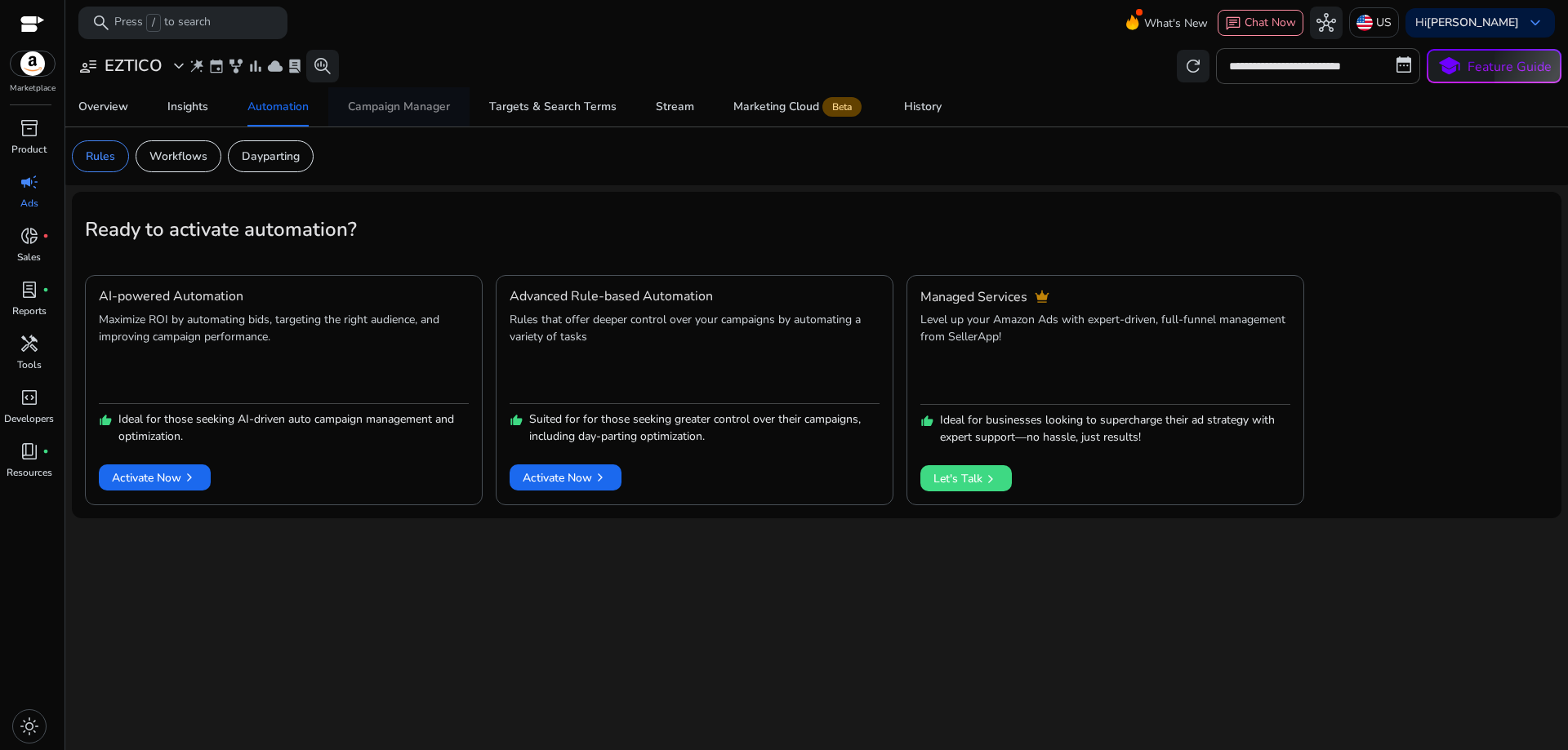
click at [416, 110] on div "Campaign Manager" at bounding box center [399, 107] width 102 height 12
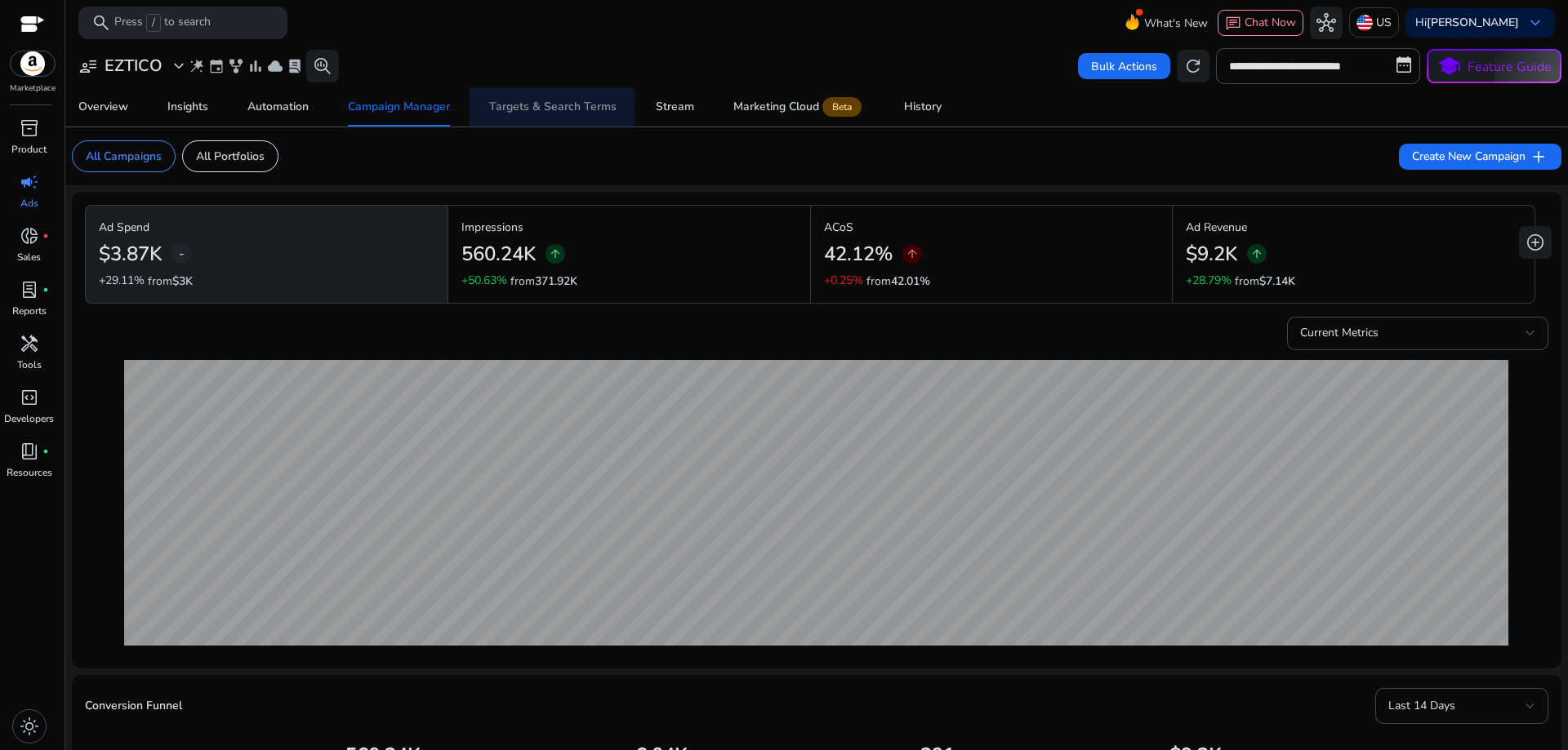
click at [518, 108] on div "Targets & Search Terms" at bounding box center [553, 107] width 127 height 12
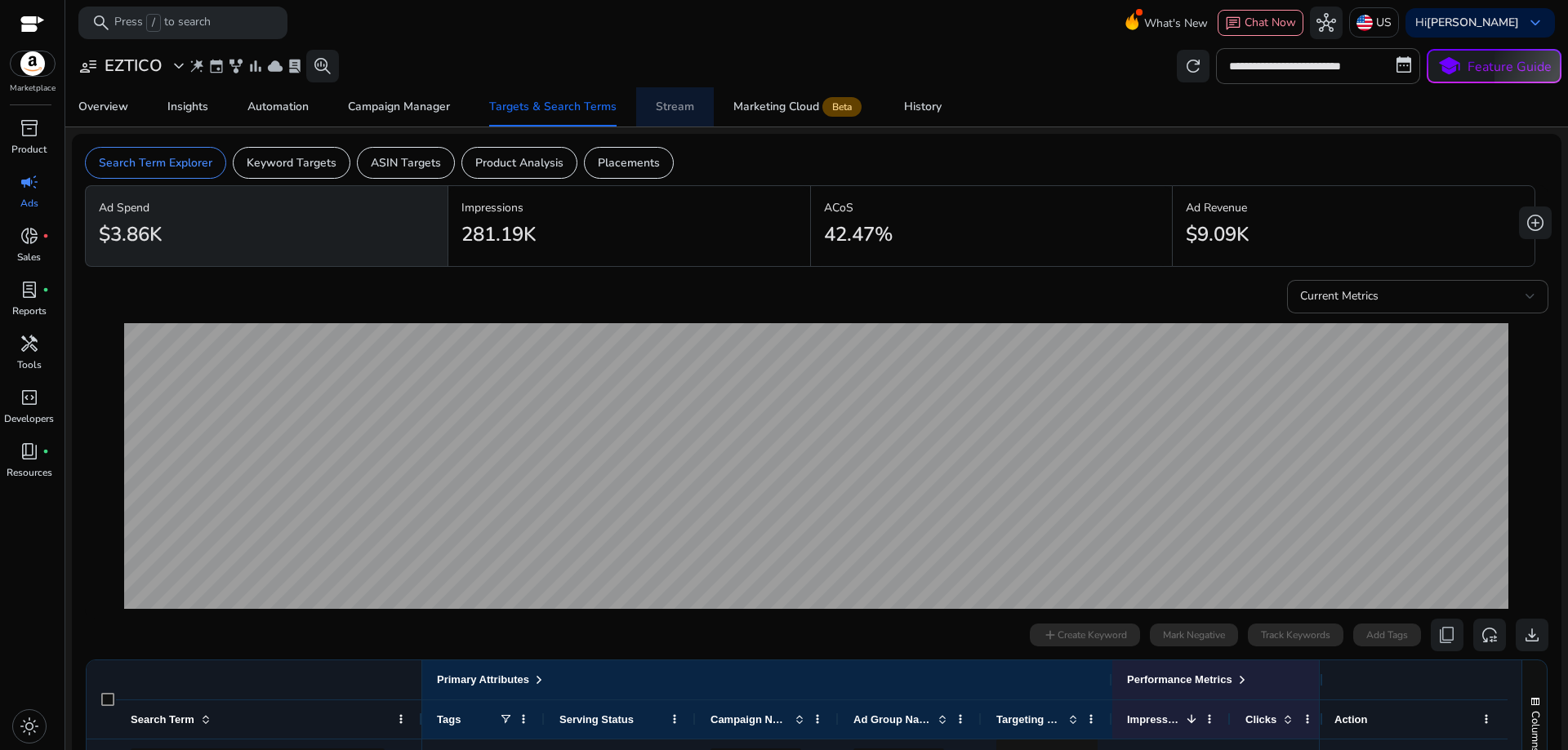
click at [679, 103] on div "Stream" at bounding box center [675, 107] width 39 height 12
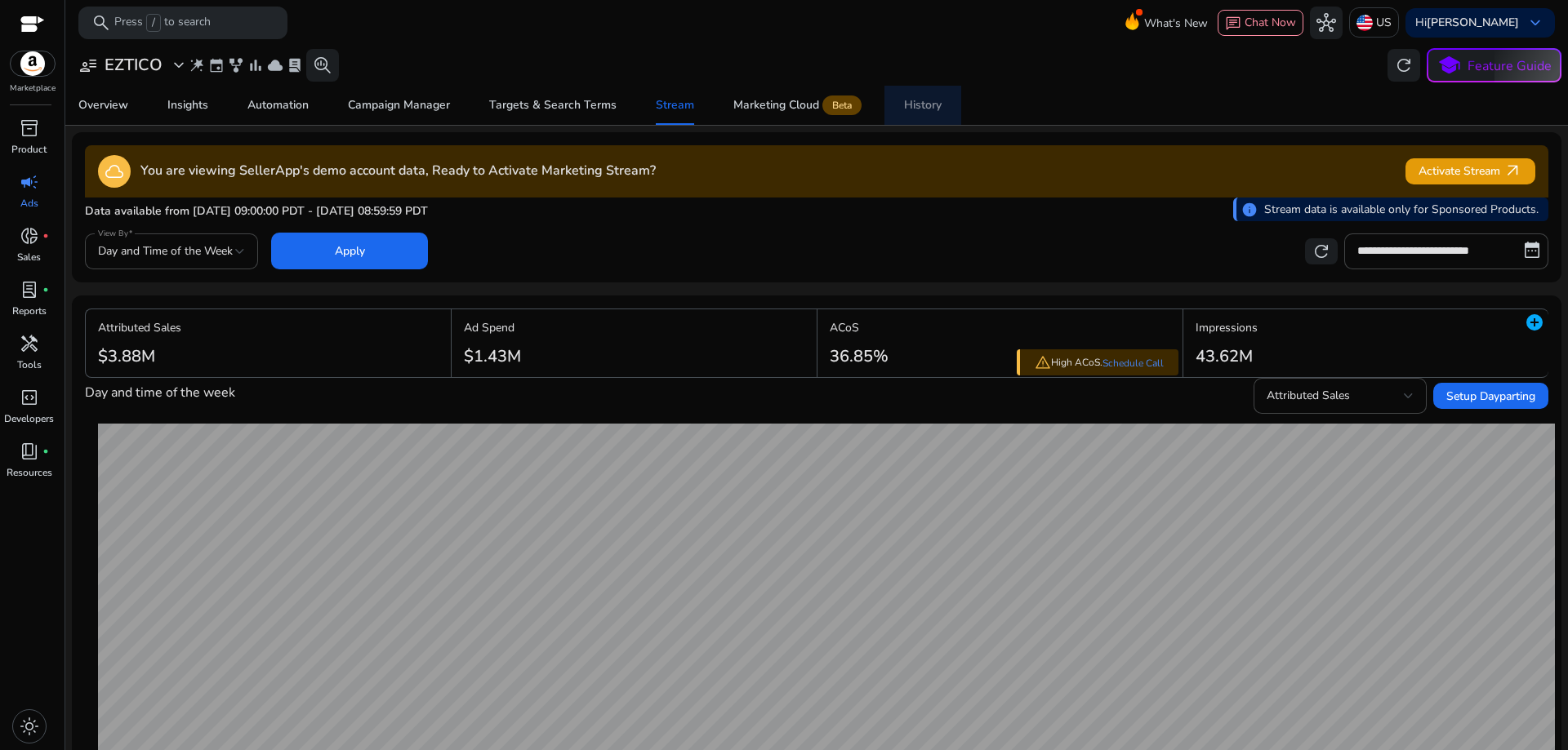
click at [910, 106] on div "History" at bounding box center [922, 105] width 38 height 12
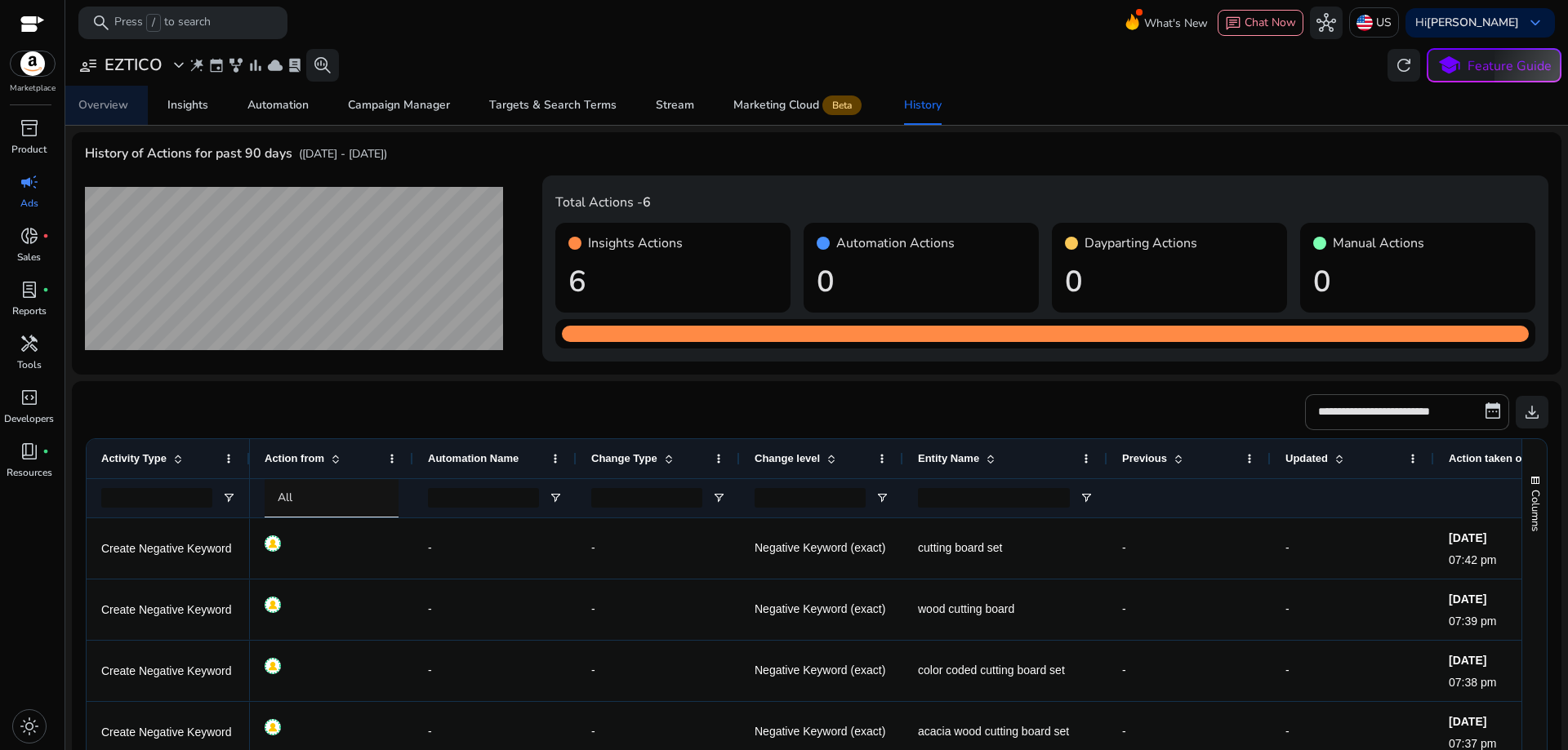
click at [88, 100] on div "Overview" at bounding box center [103, 105] width 49 height 12
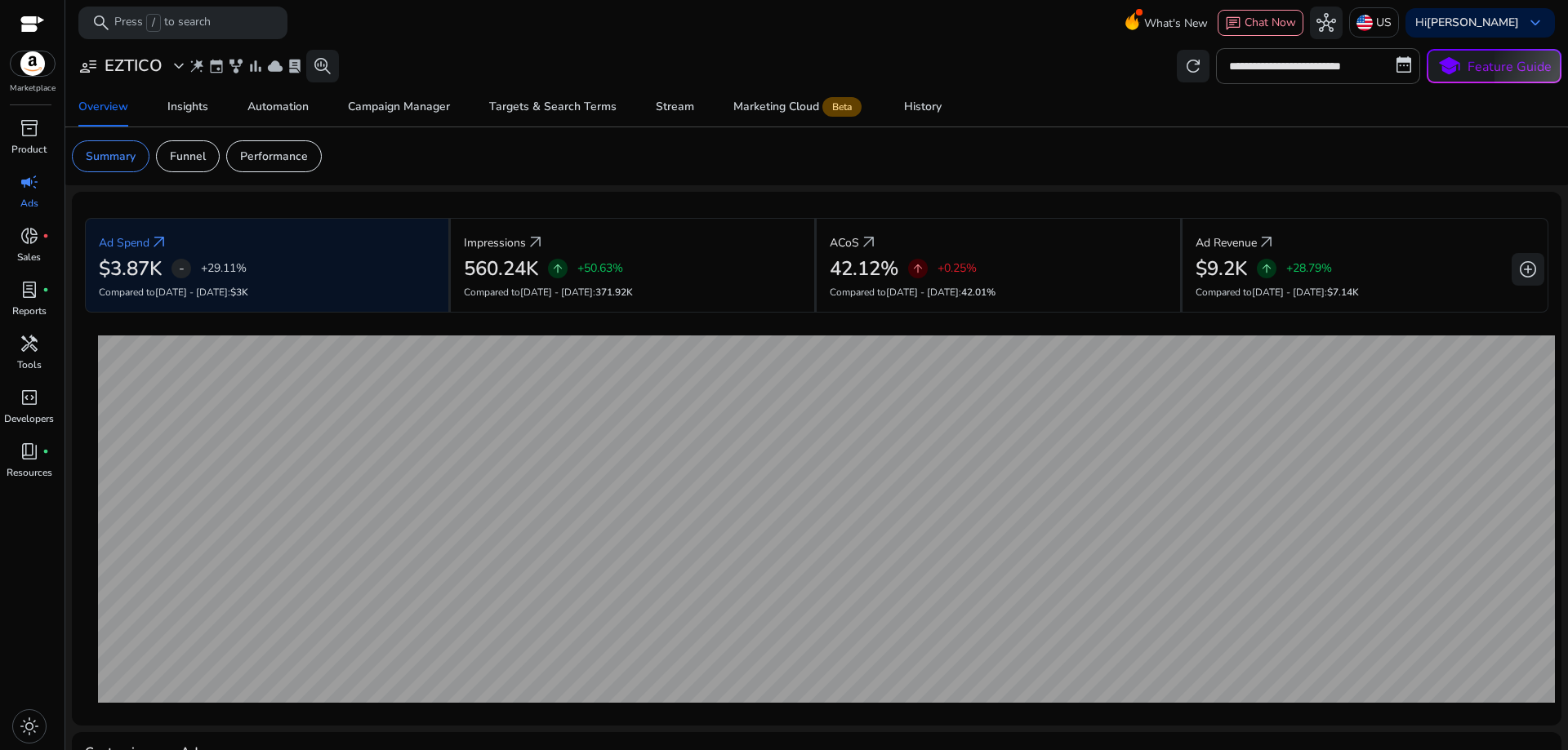
click at [23, 190] on span "campaign" at bounding box center [28, 182] width 19 height 19
click at [188, 155] on p "Funnel" at bounding box center [188, 156] width 36 height 17
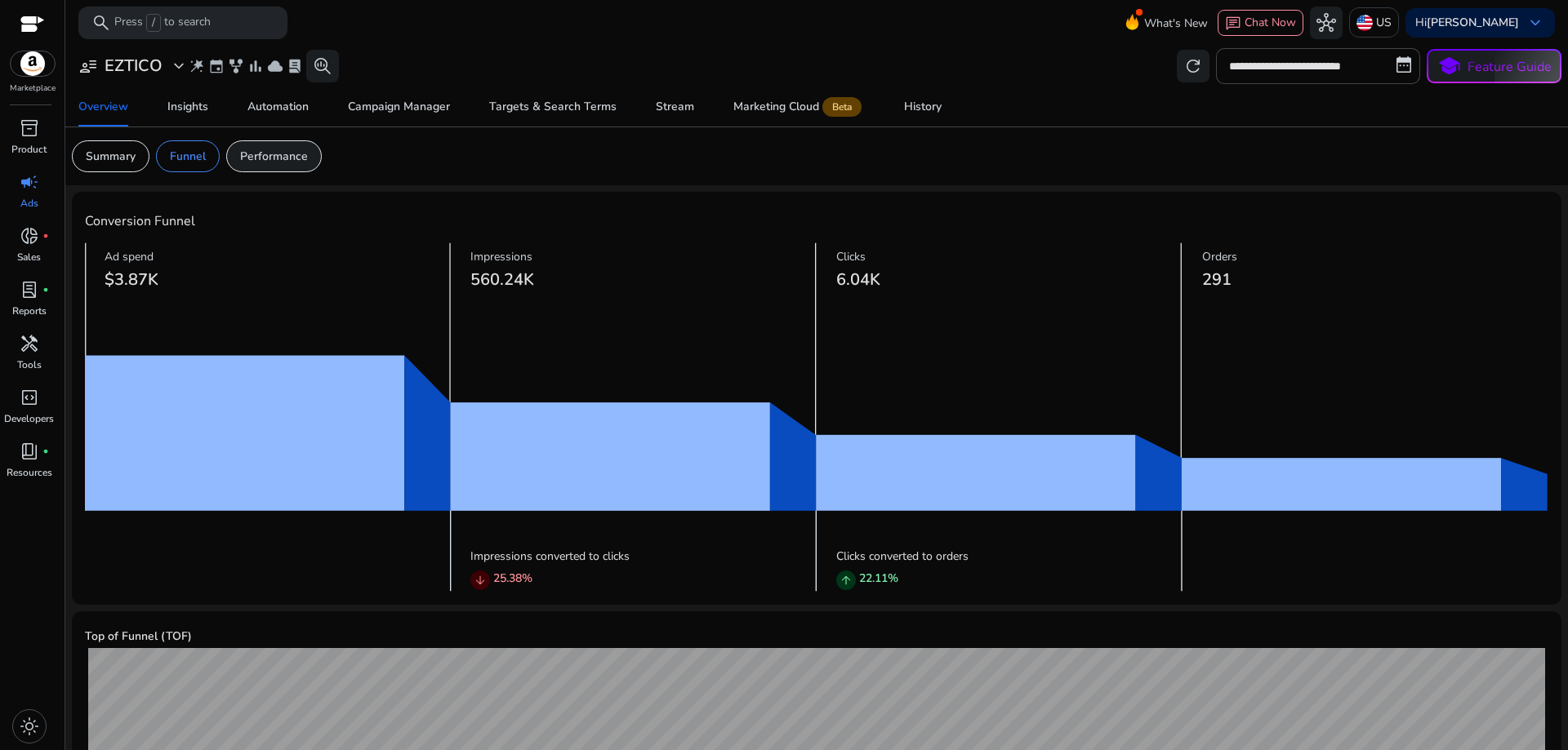
click at [245, 162] on p "Performance" at bounding box center [274, 156] width 68 height 17
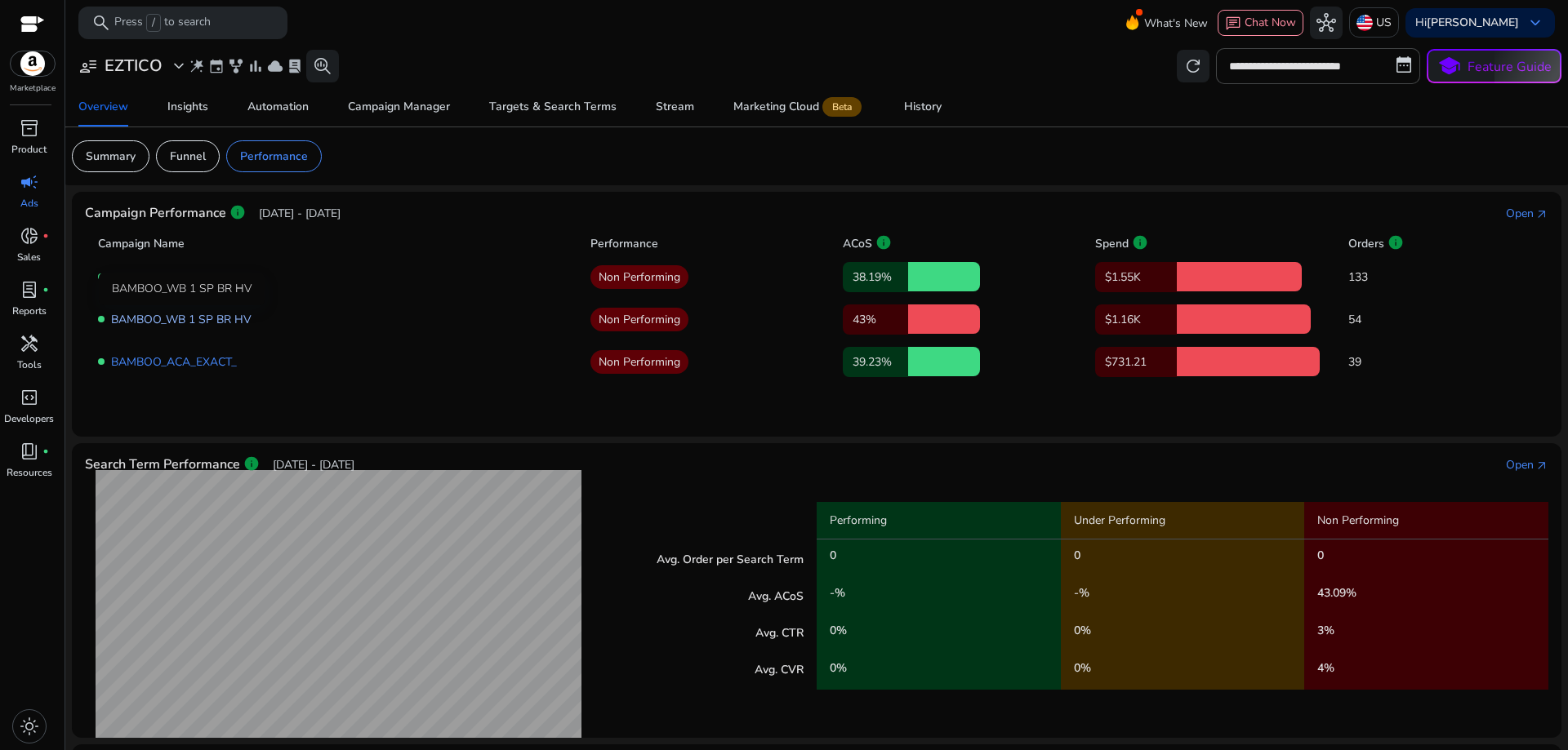
click at [224, 317] on link "BAMBOO_WB 1 SP BR HV" at bounding box center [182, 319] width 141 height 16
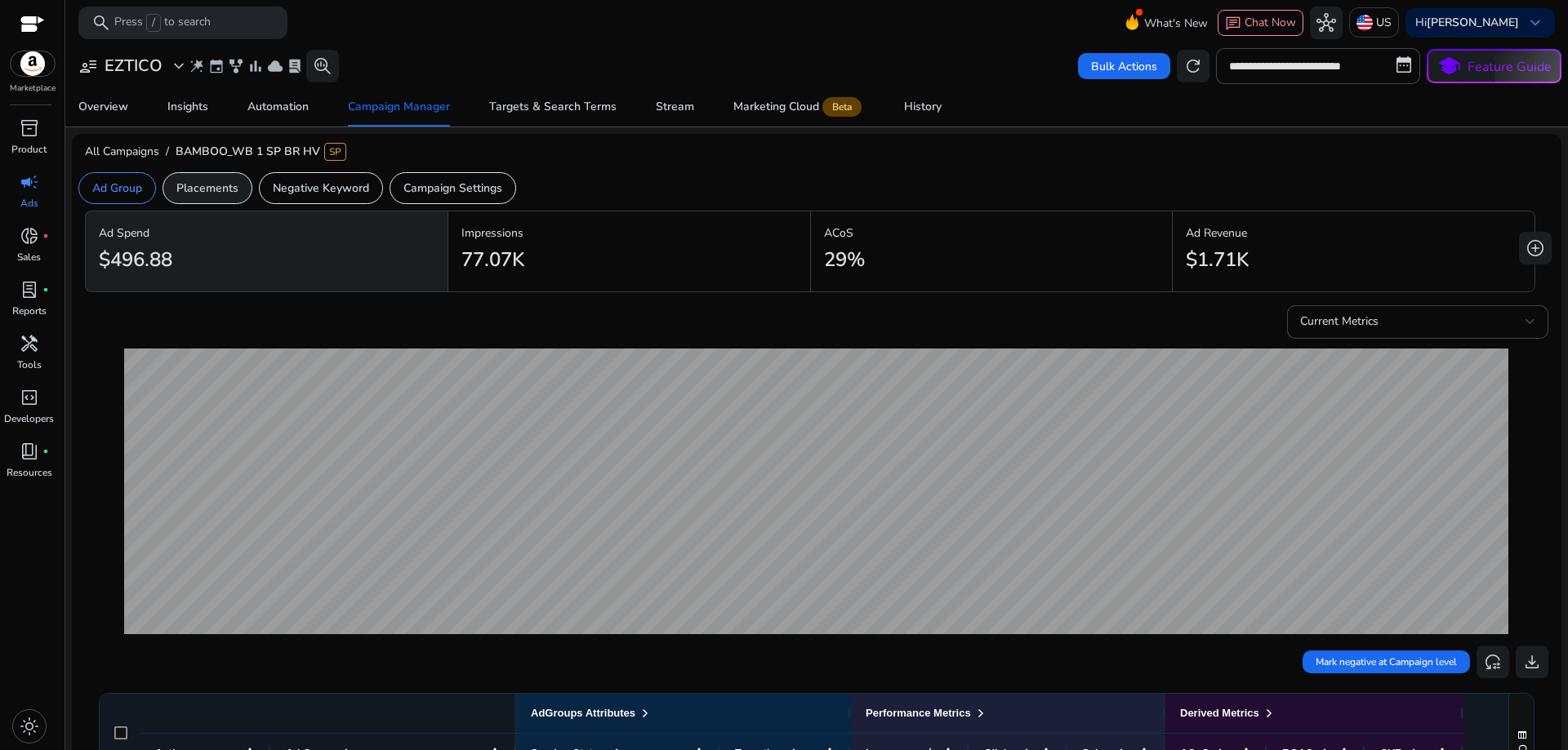
click at [214, 193] on p "Placements" at bounding box center [208, 188] width 62 height 17
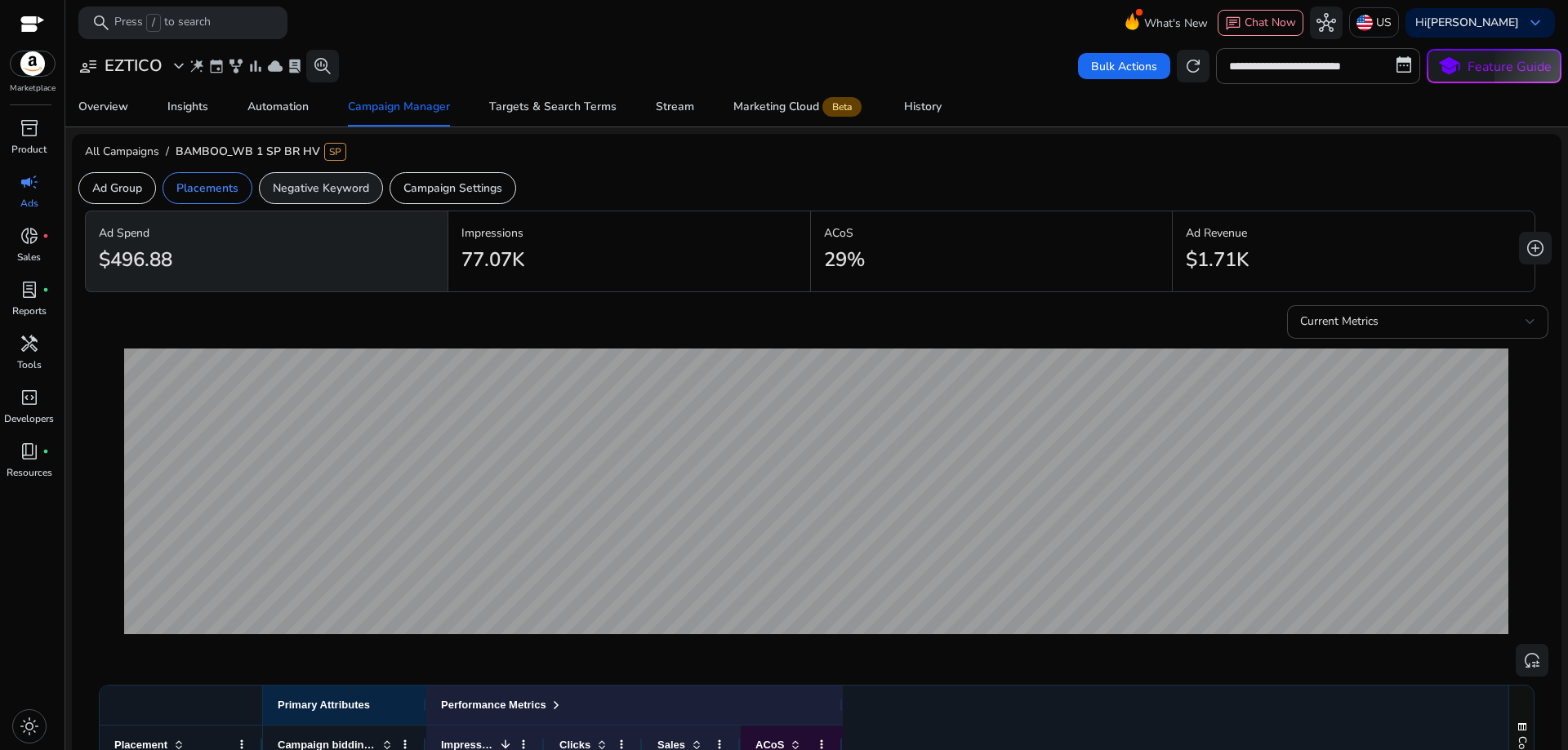
click at [301, 193] on p "Negative Keyword" at bounding box center [321, 188] width 96 height 17
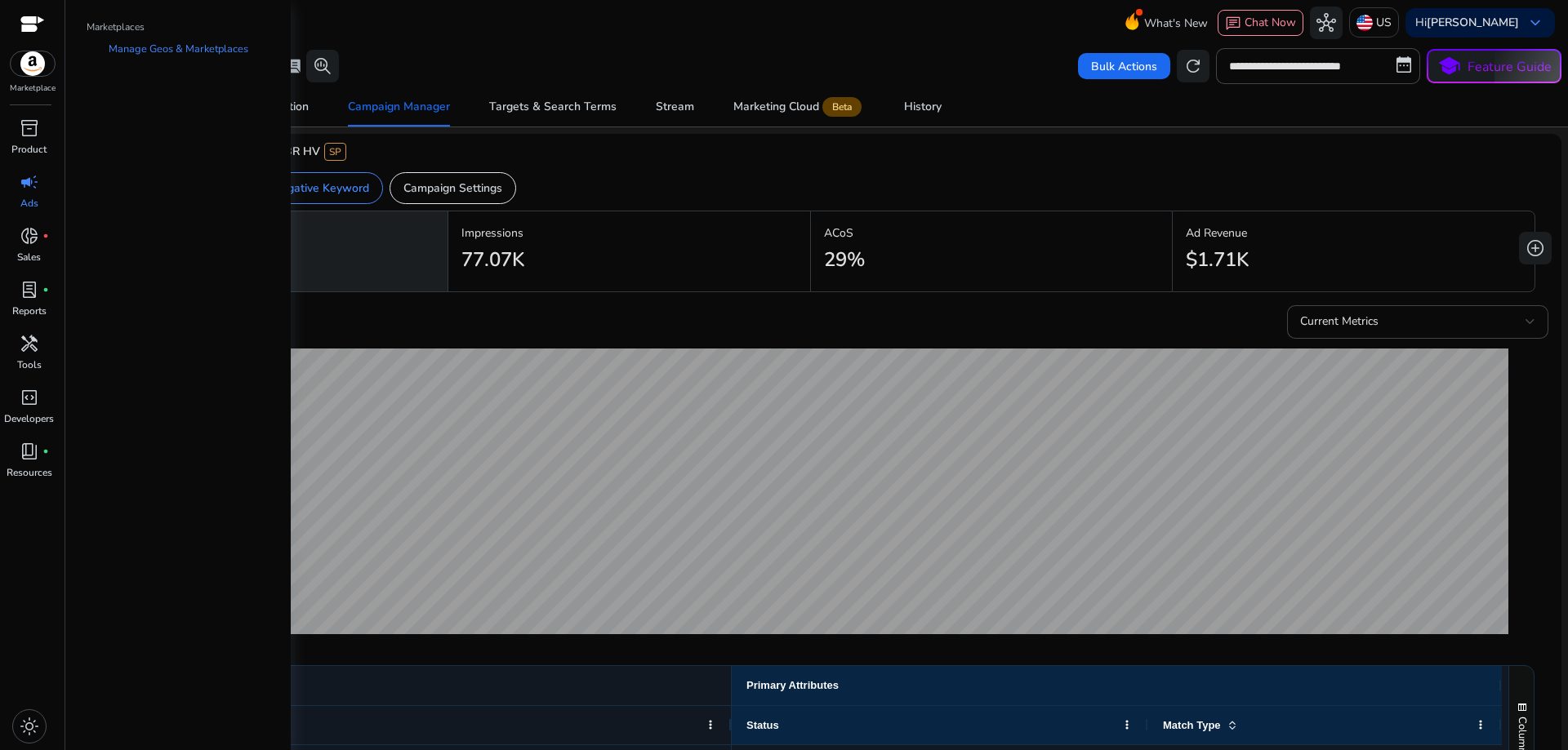
click at [37, 69] on img at bounding box center [33, 63] width 44 height 24
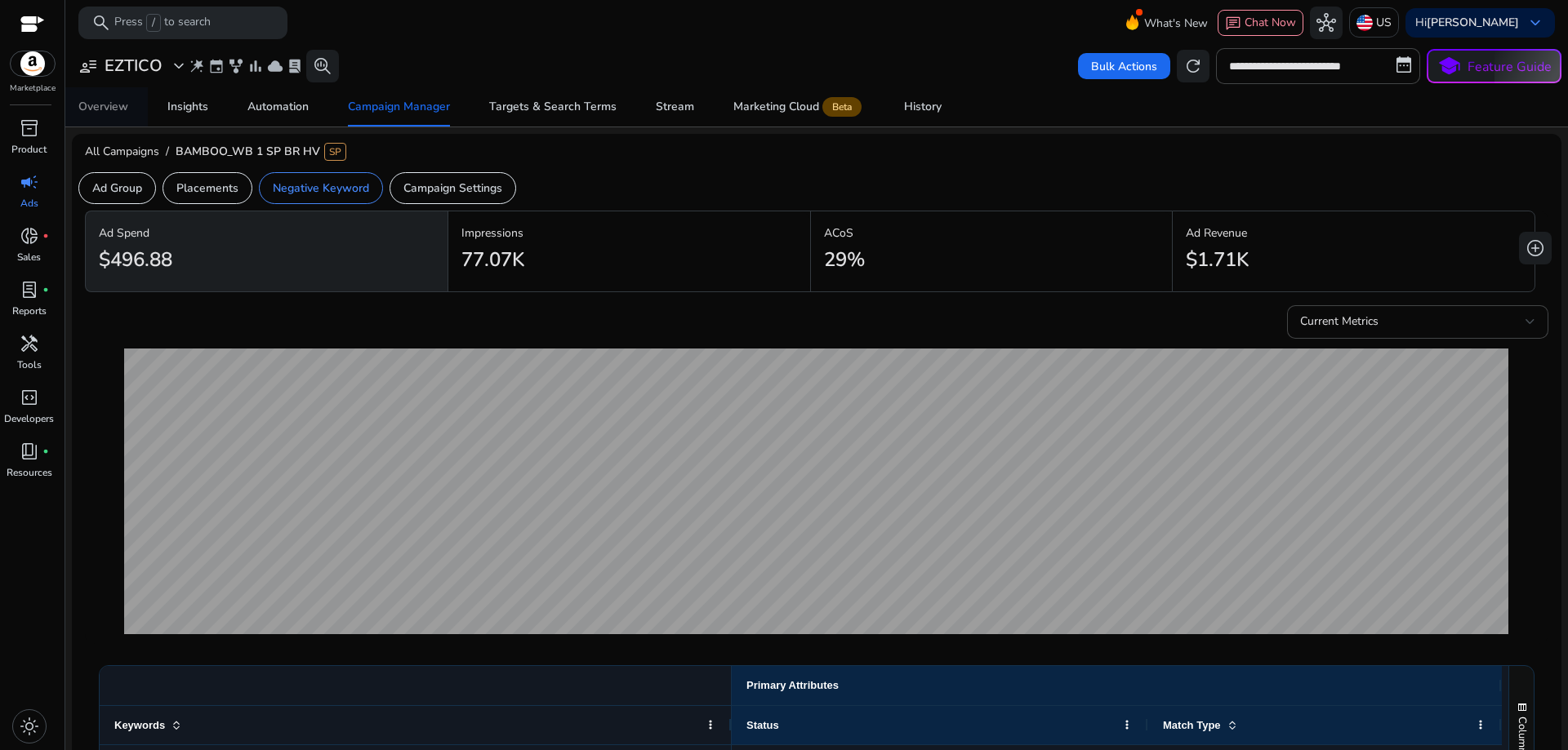
click at [107, 101] on div "Overview" at bounding box center [103, 107] width 49 height 12
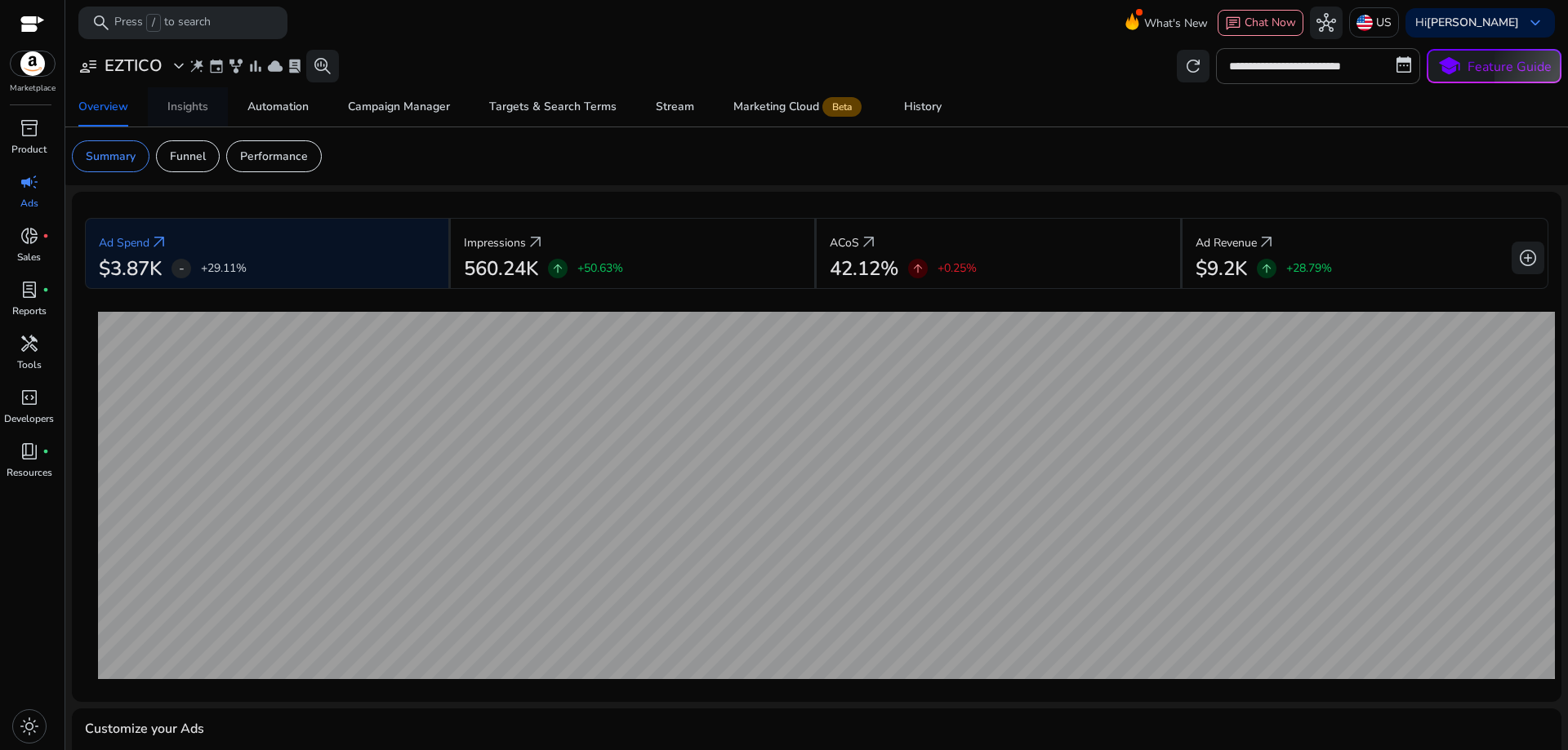
click at [188, 110] on div "Insights" at bounding box center [188, 107] width 41 height 12
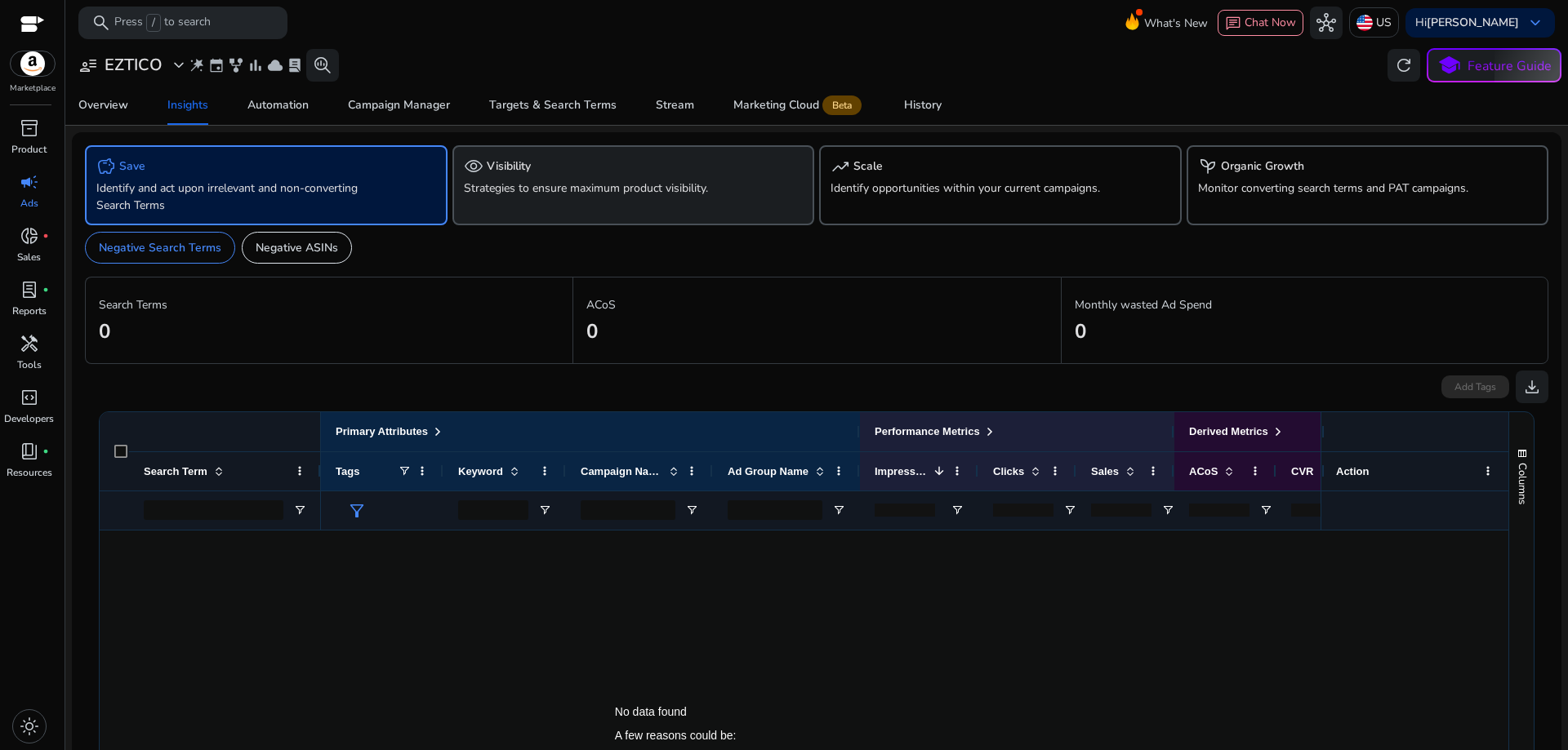
click at [512, 181] on p "Strategies to ensure maximum product visibility." at bounding box center [605, 188] width 282 height 17
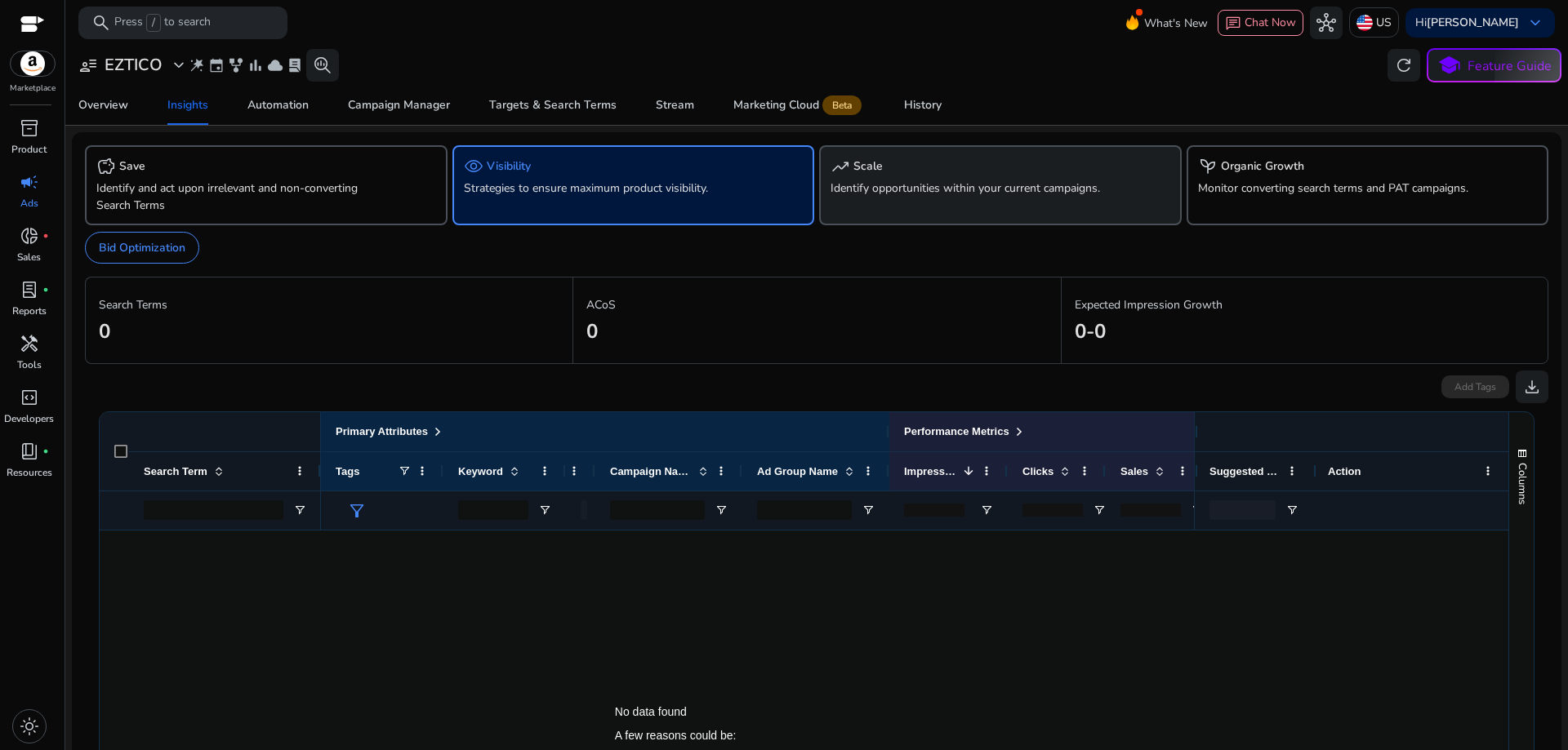
click at [873, 180] on p "Identify opportunities within your current campaigns." at bounding box center [972, 188] width 282 height 17
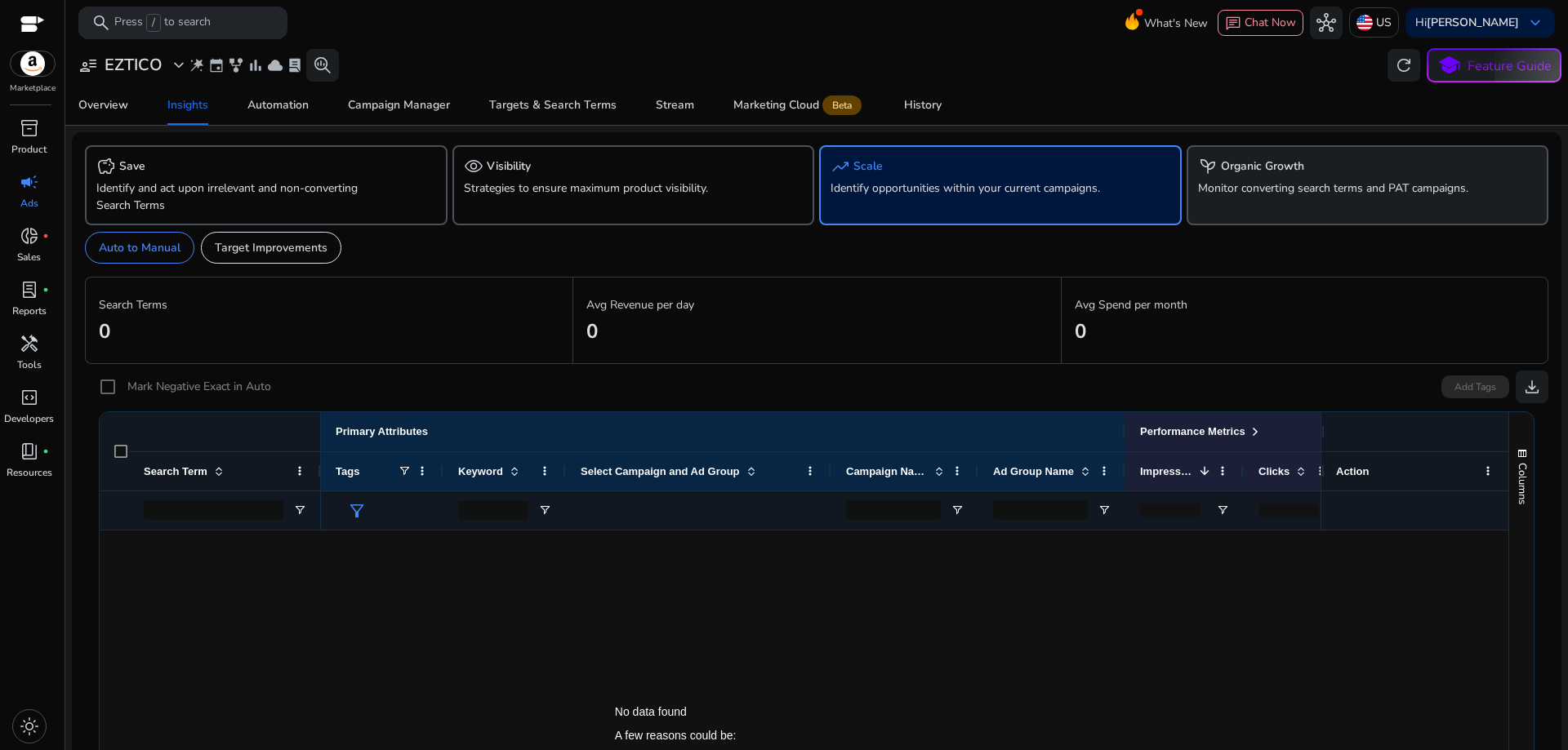
click at [1230, 176] on div "psychiatry Organic Growth" at bounding box center [1368, 166] width 340 height 19
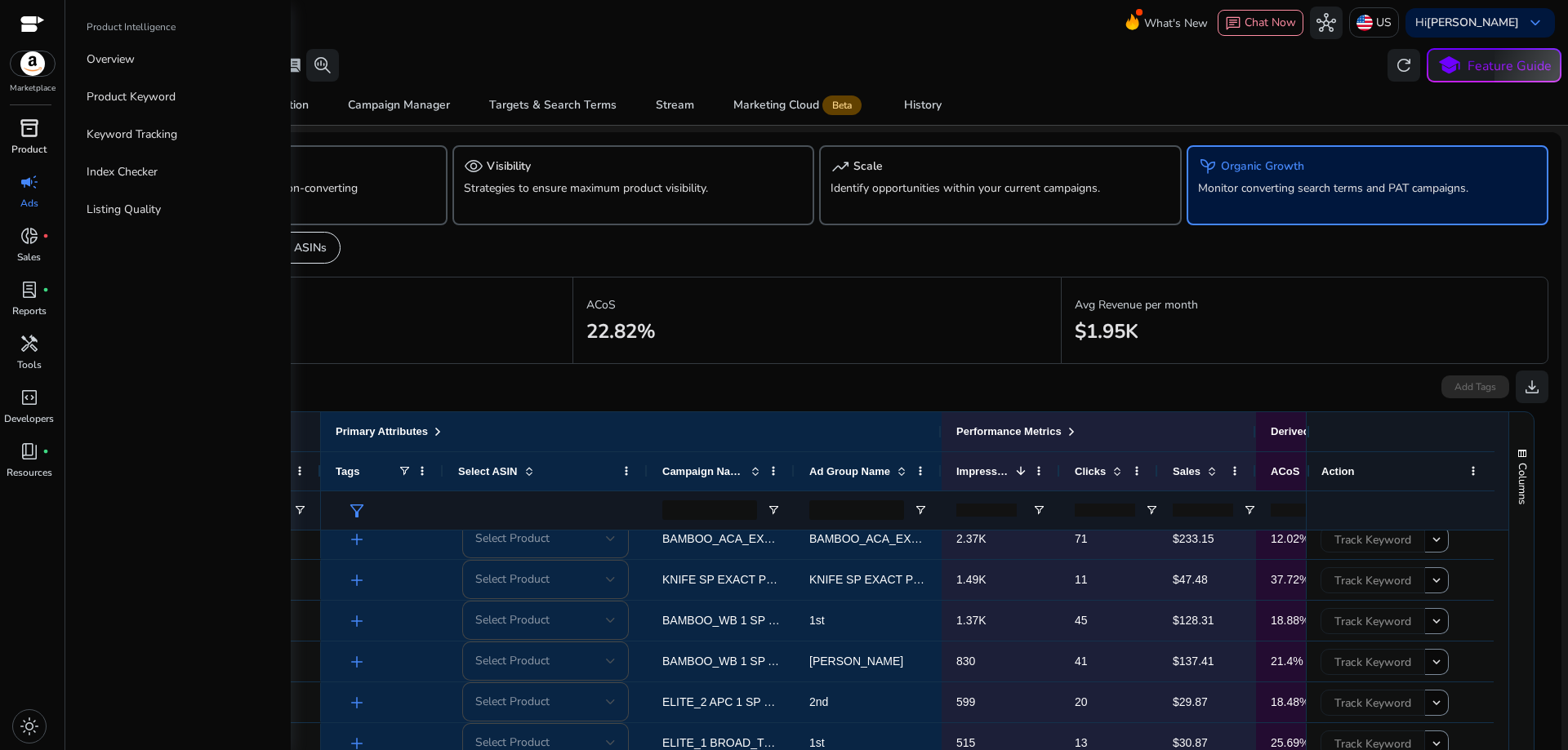
click at [27, 136] on span "inventory_2" at bounding box center [28, 127] width 19 height 19
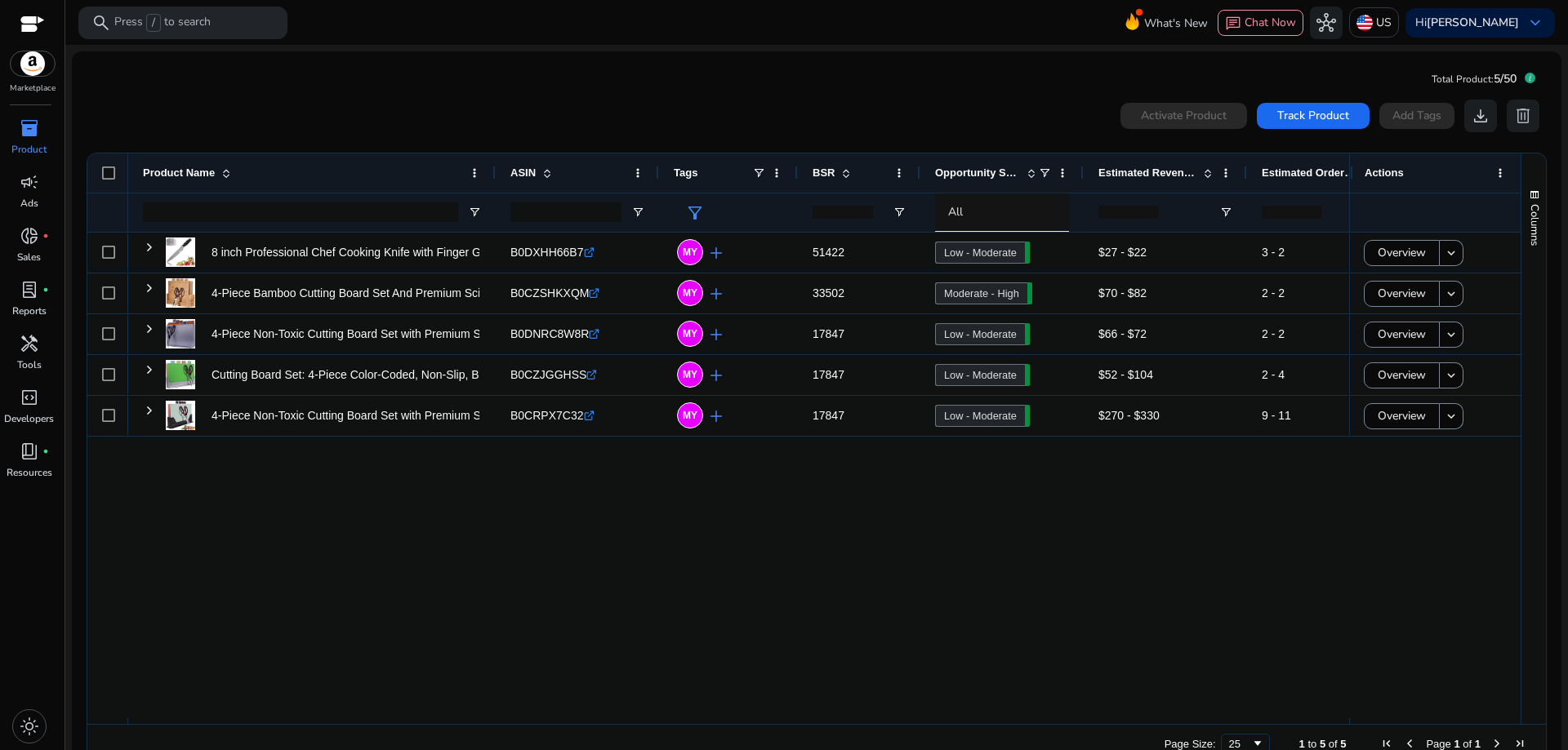
click at [30, 62] on img at bounding box center [33, 63] width 44 height 24
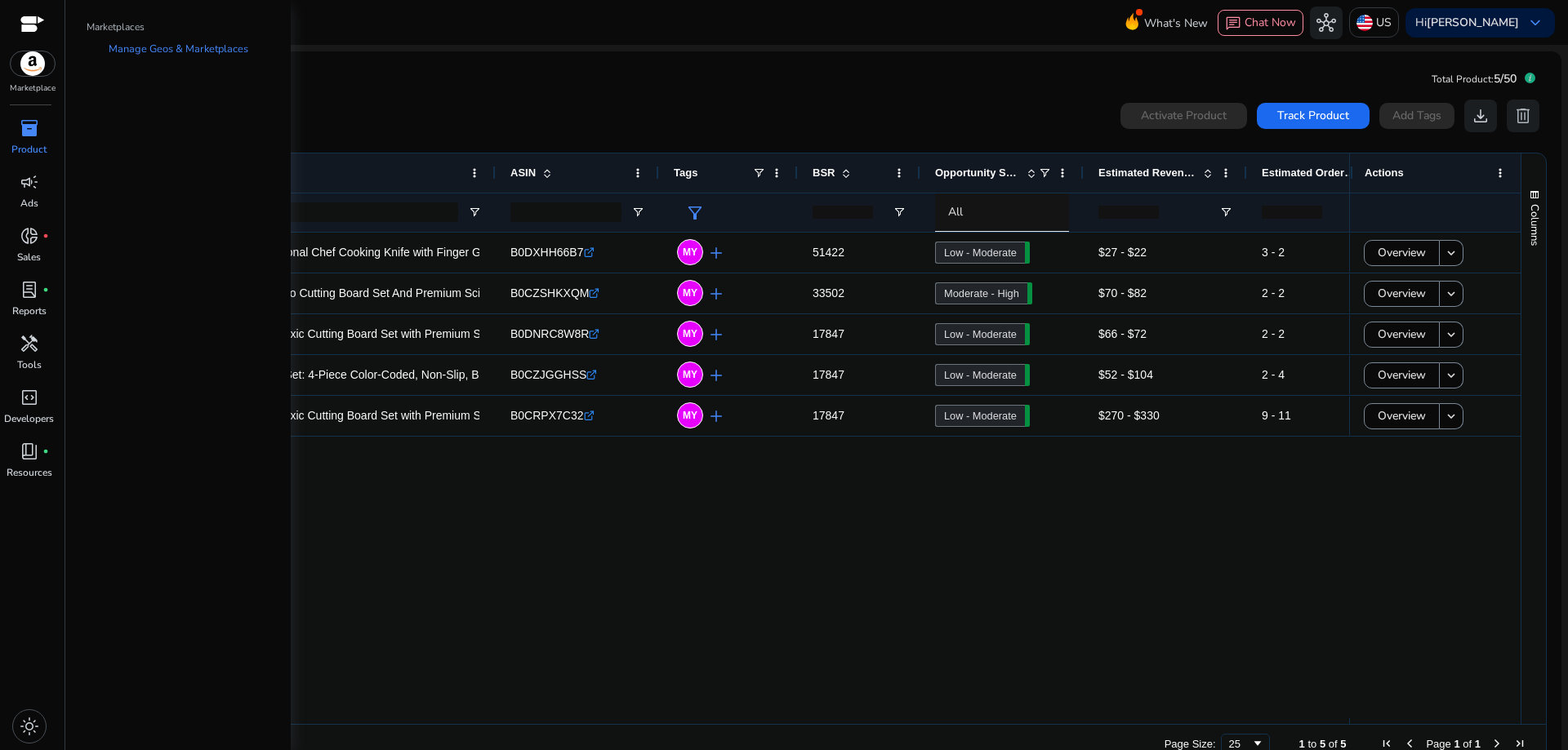
click at [35, 131] on span "inventory_2" at bounding box center [28, 127] width 19 height 19
